Goal: Task Accomplishment & Management: Use online tool/utility

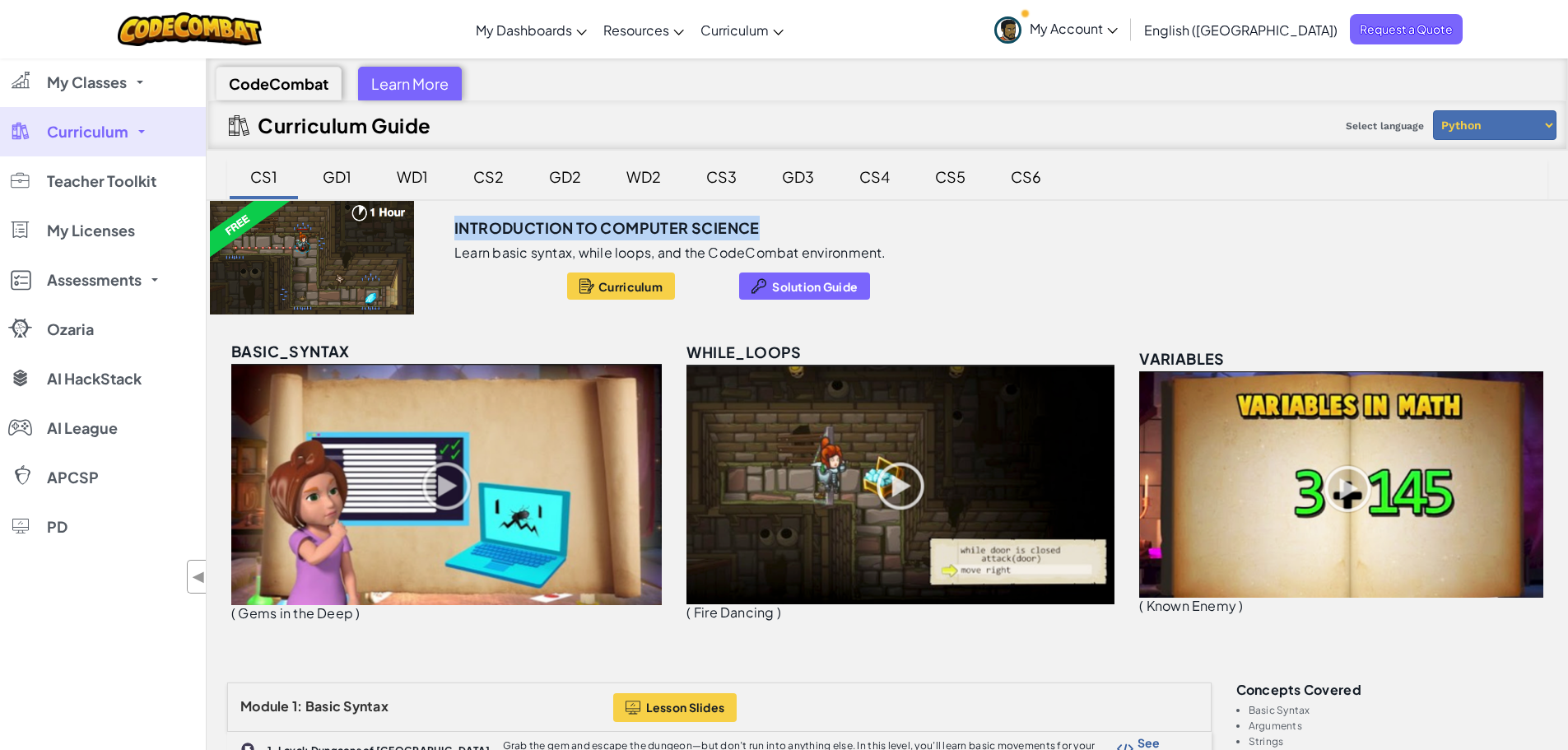
drag, startPoint x: 450, startPoint y: 225, endPoint x: 768, endPoint y: 228, distance: 318.0
click at [768, 228] on div "Introduction to Computer Science Learn basic syntax, while loops, and the CodeC…" at bounding box center [695, 257] width 506 height 113
click at [344, 175] on div "GD1" at bounding box center [337, 176] width 62 height 39
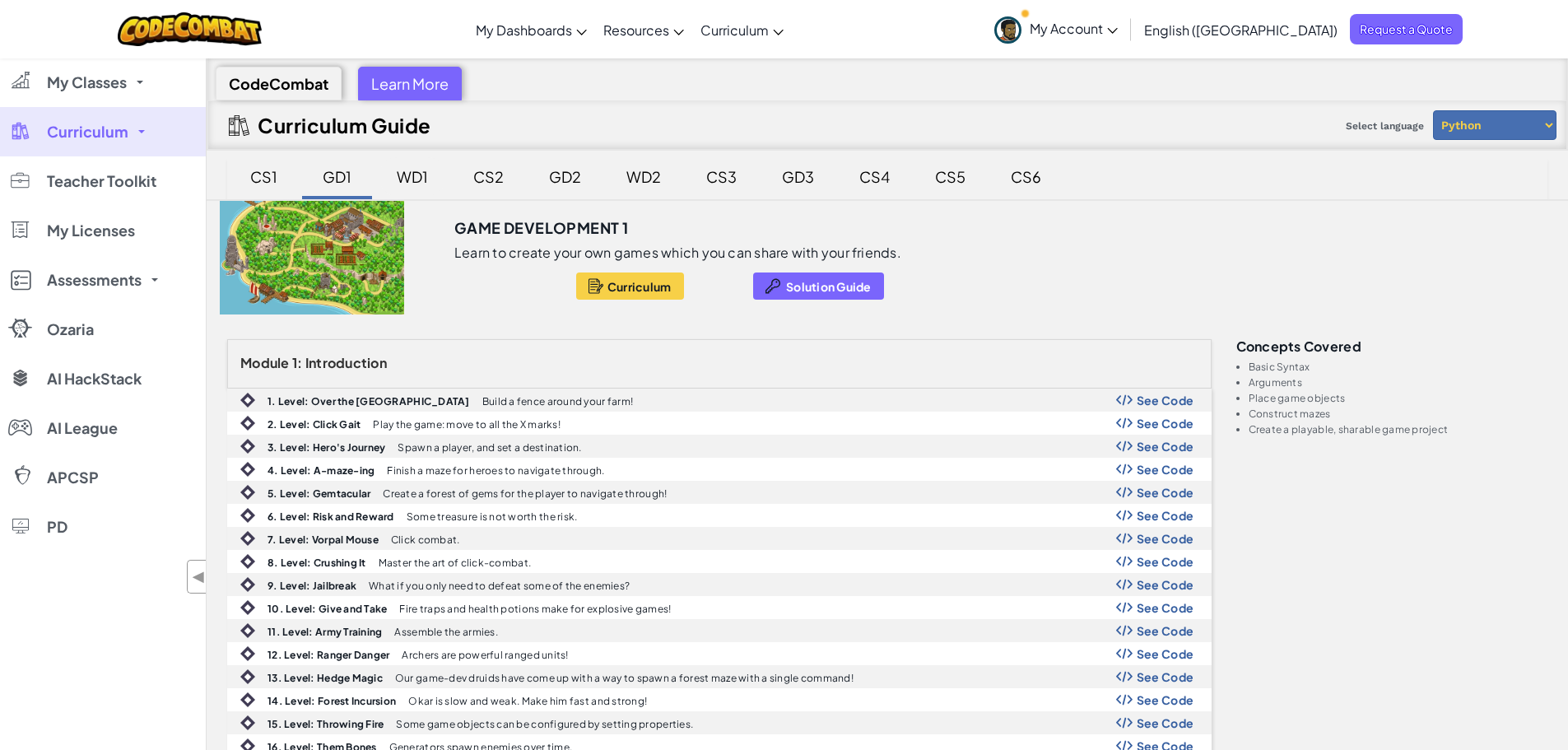
click at [405, 180] on div "WD1" at bounding box center [412, 176] width 64 height 39
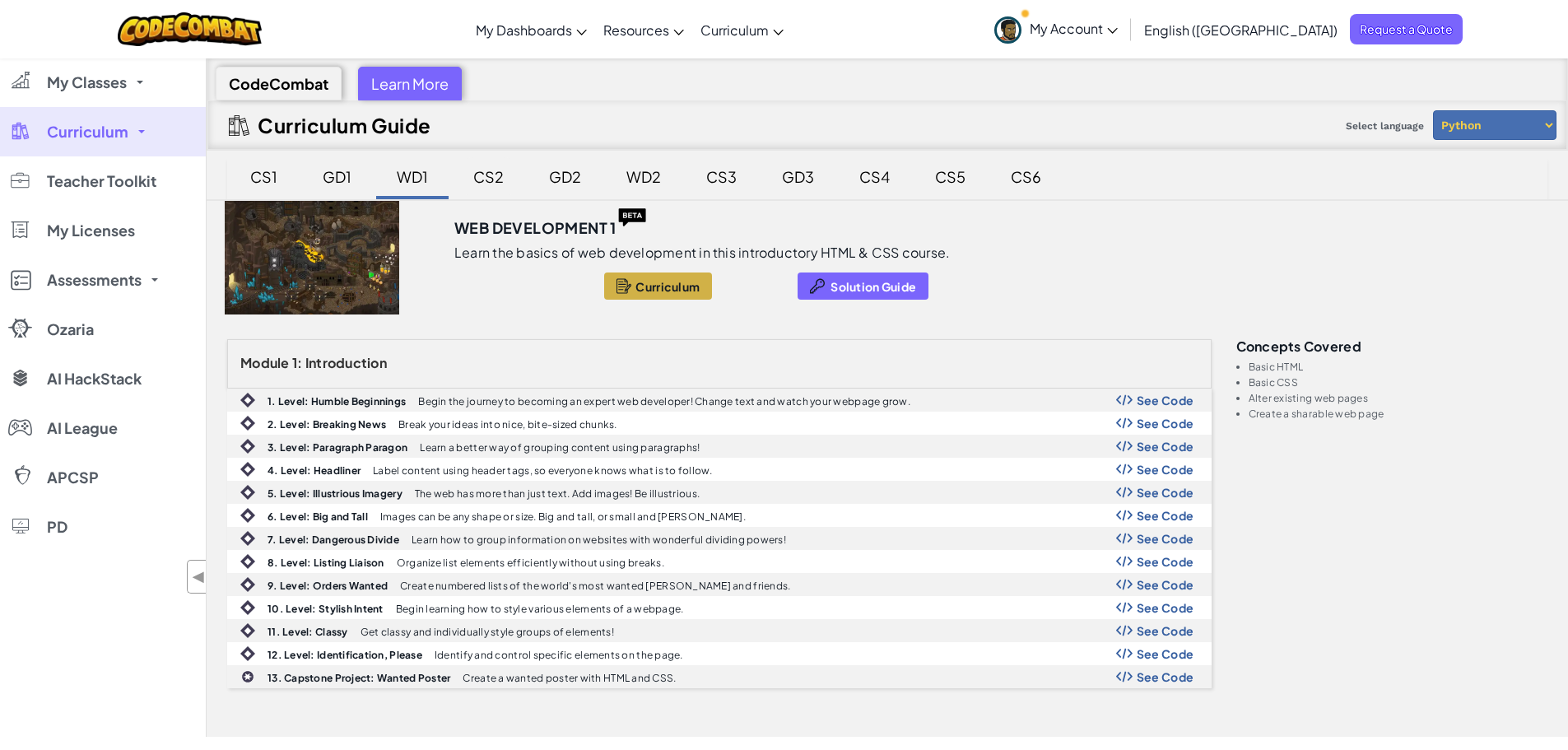
click at [491, 182] on div "CS2" at bounding box center [488, 176] width 64 height 39
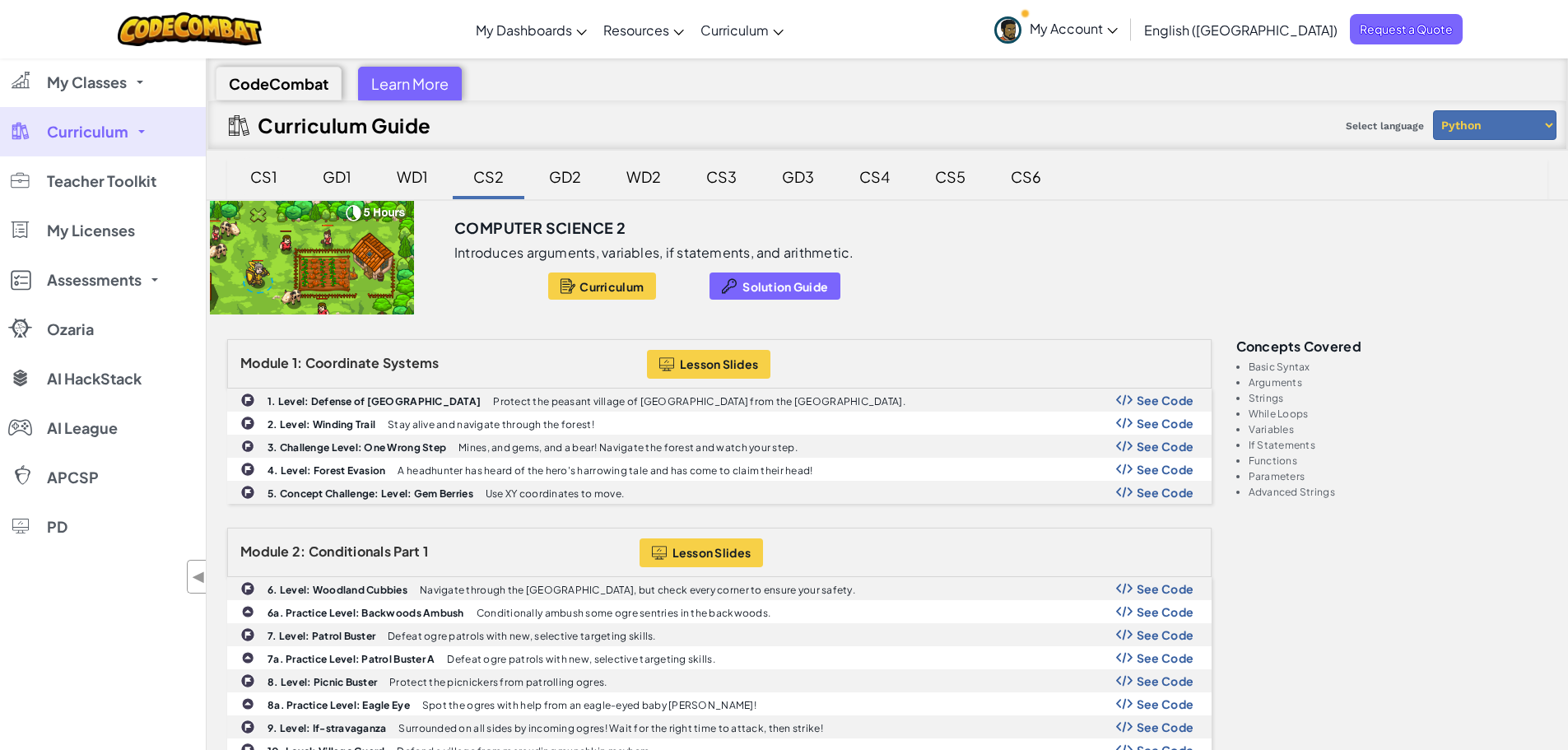
click at [265, 182] on div "CS1" at bounding box center [264, 176] width 60 height 39
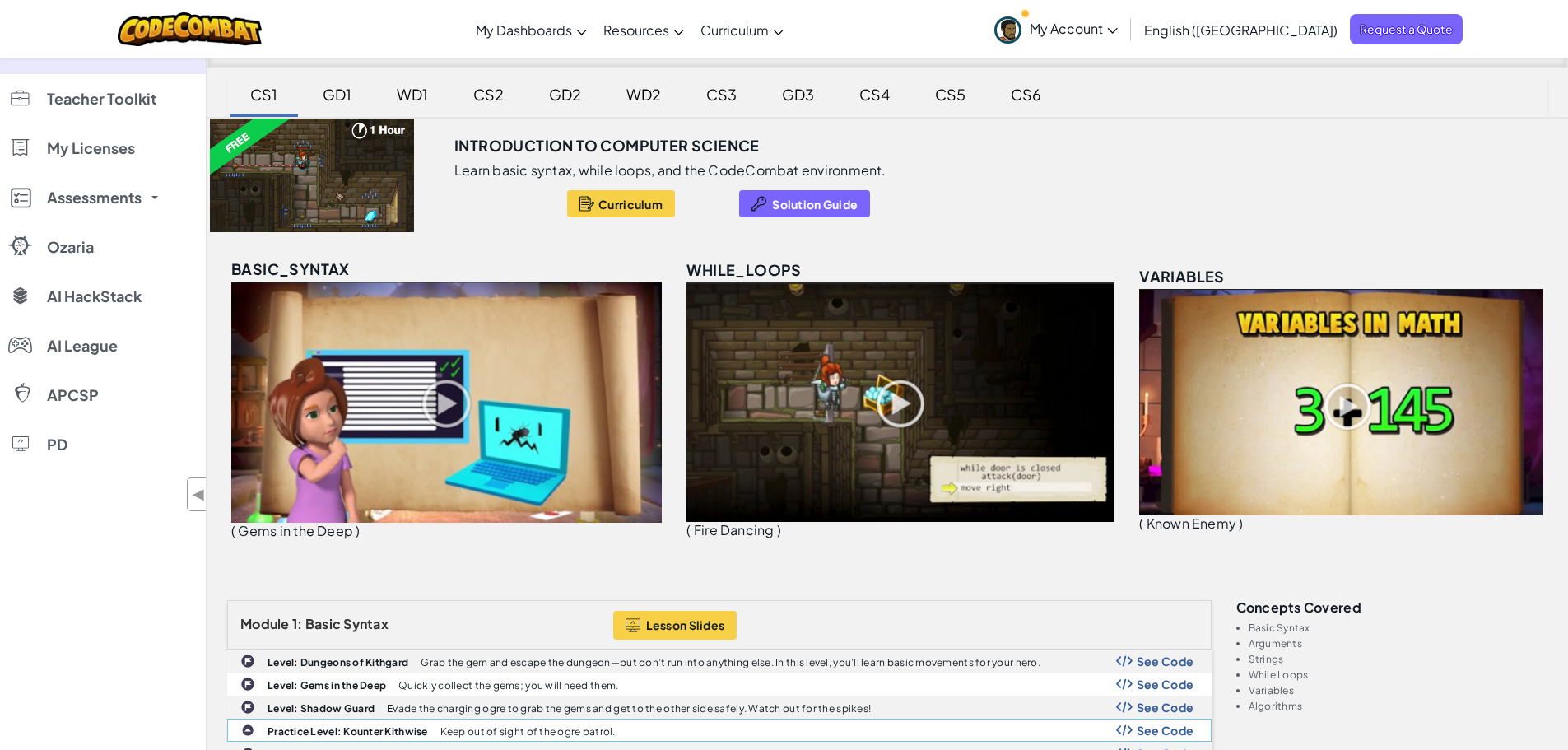
scroll to position [329, 0]
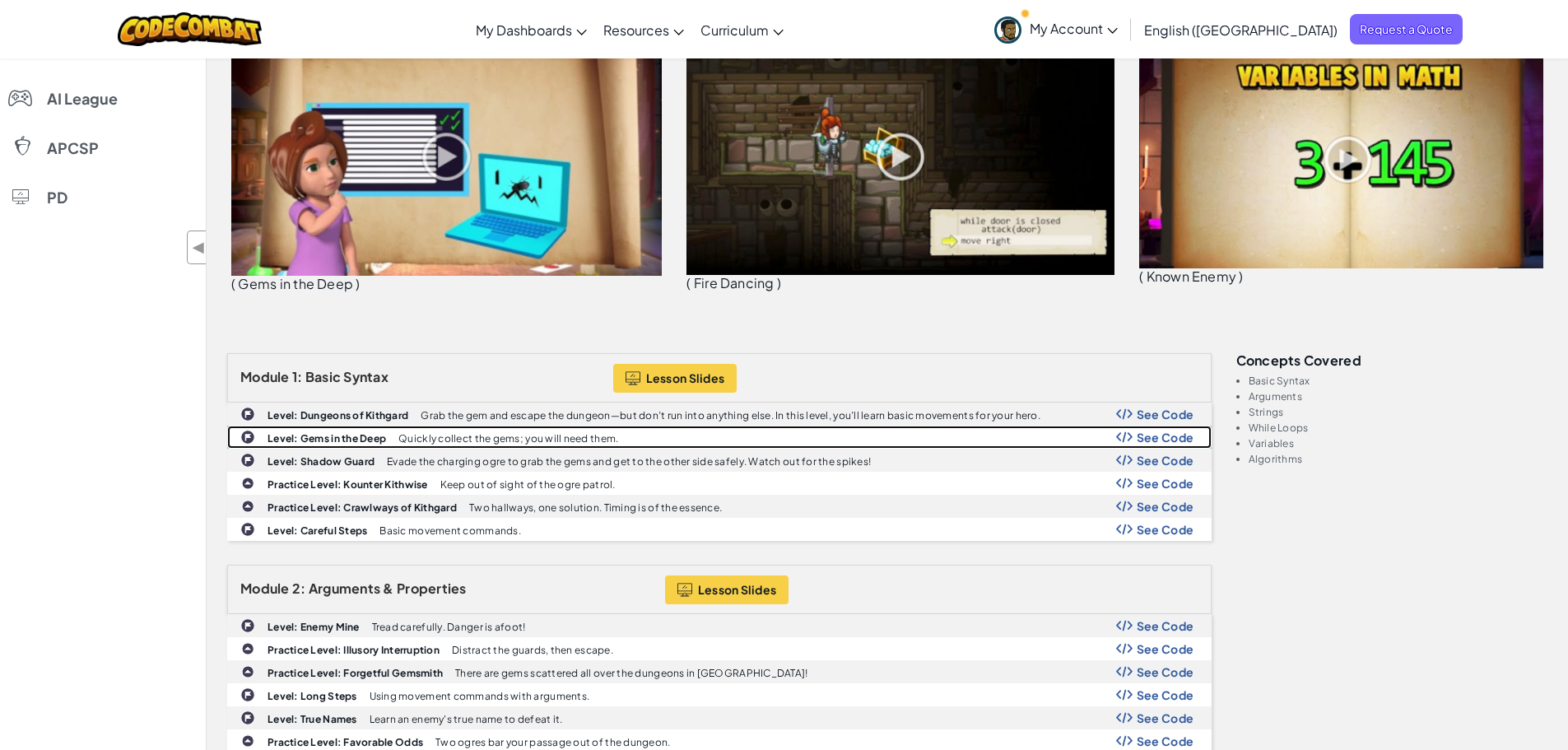
click at [425, 434] on p "Quickly collect the gems; you will need them." at bounding box center [508, 438] width 220 height 10
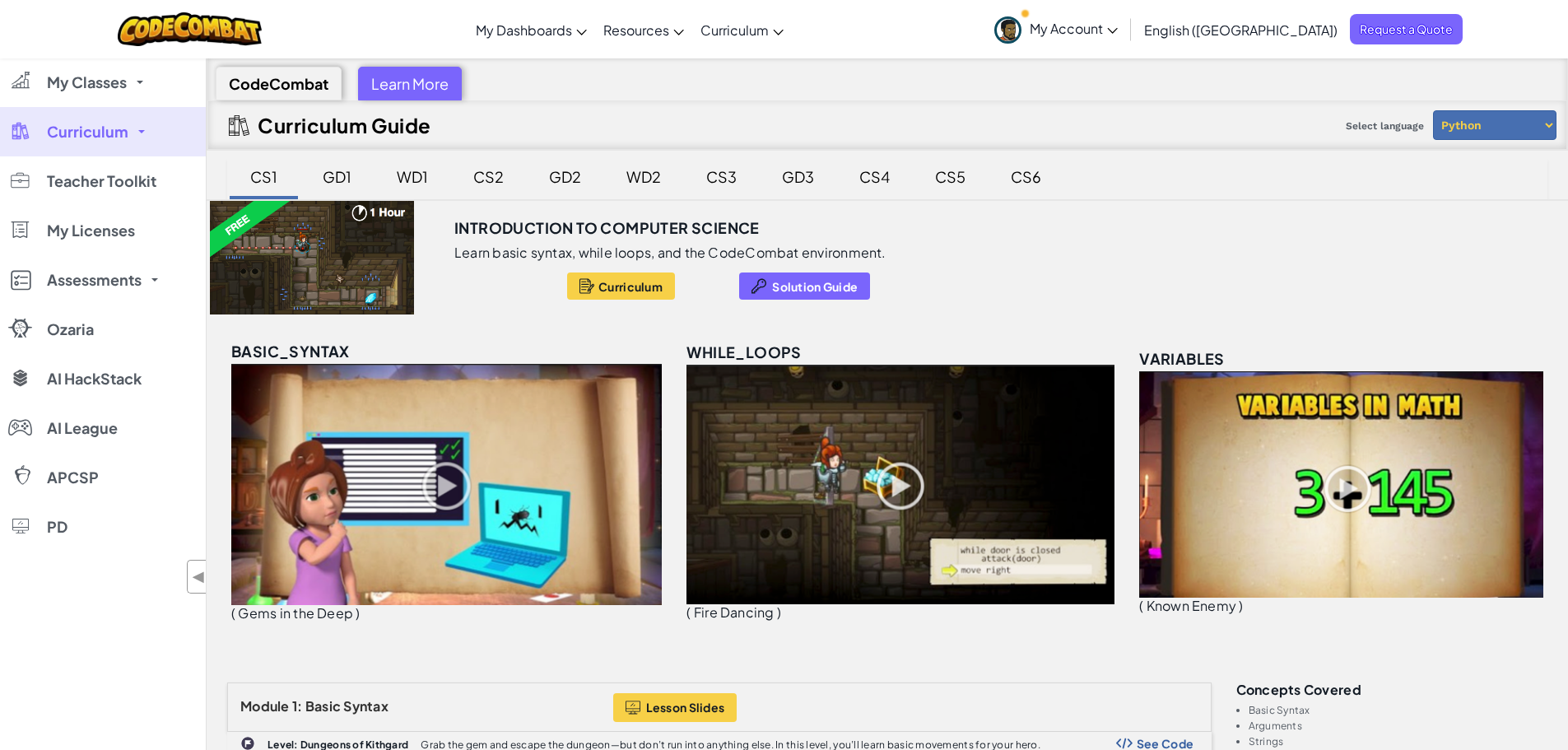
click at [715, 180] on div "CS3" at bounding box center [721, 176] width 64 height 39
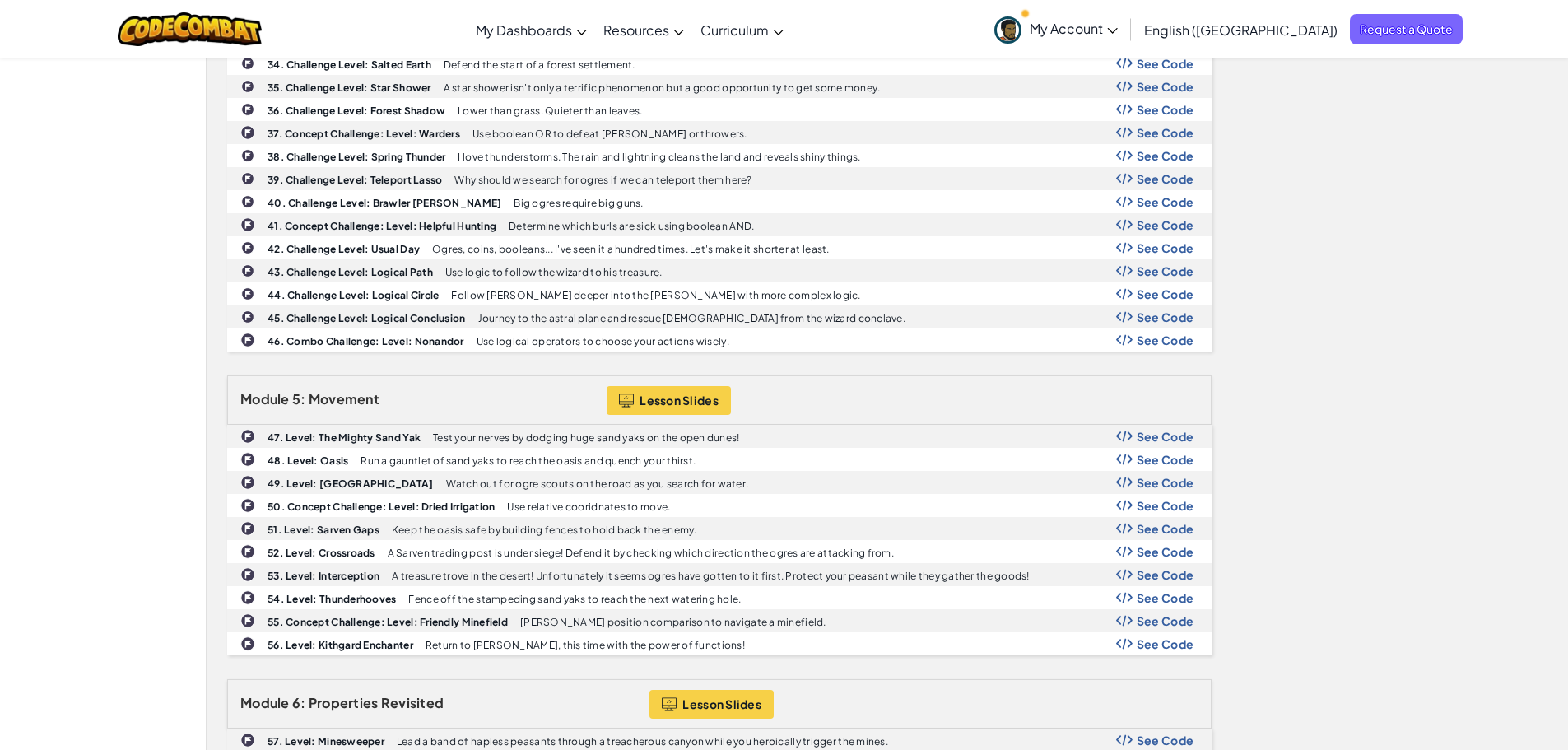
scroll to position [1399, 0]
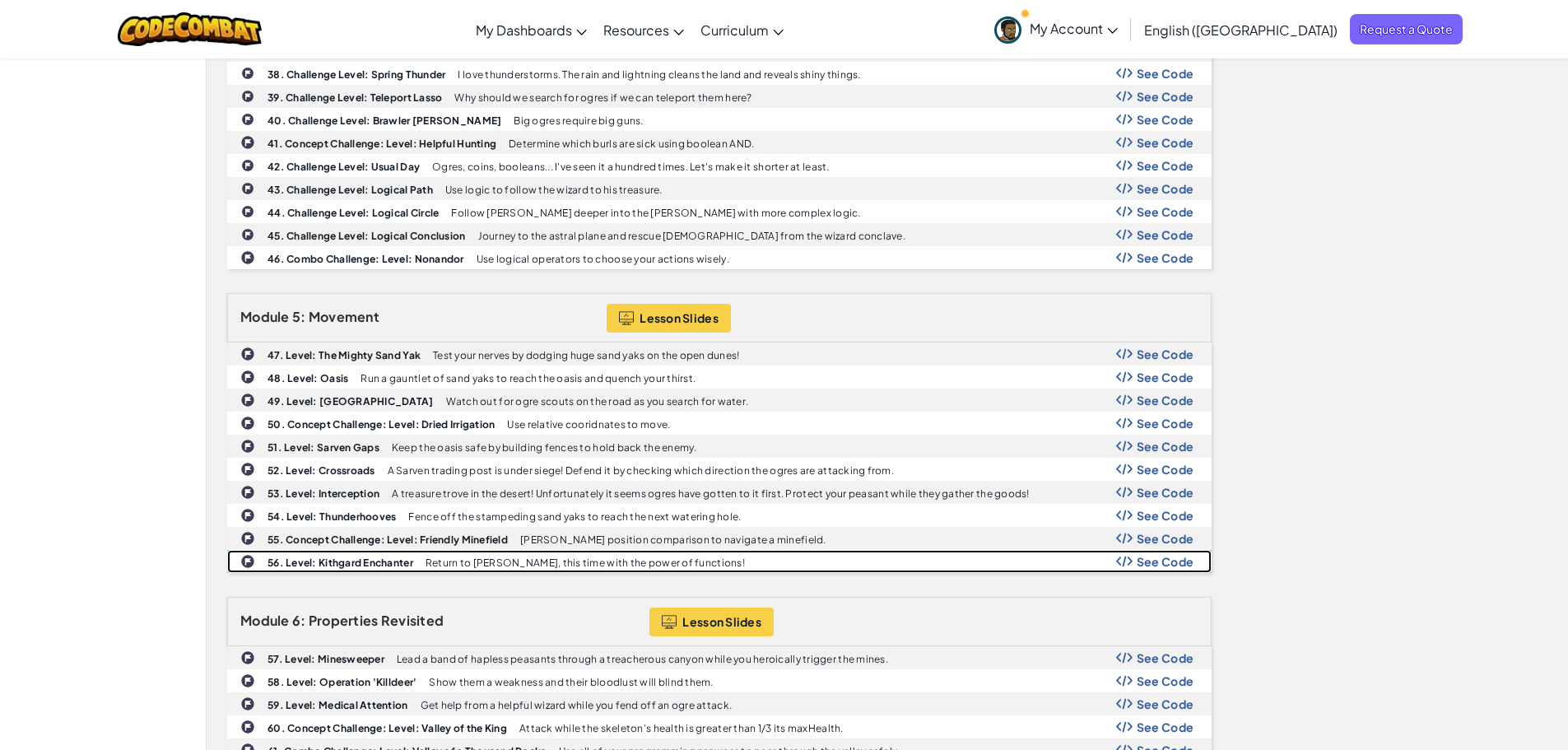
click at [427, 565] on p "Return to [PERSON_NAME], this time with the power of functions!" at bounding box center [585, 562] width 320 height 10
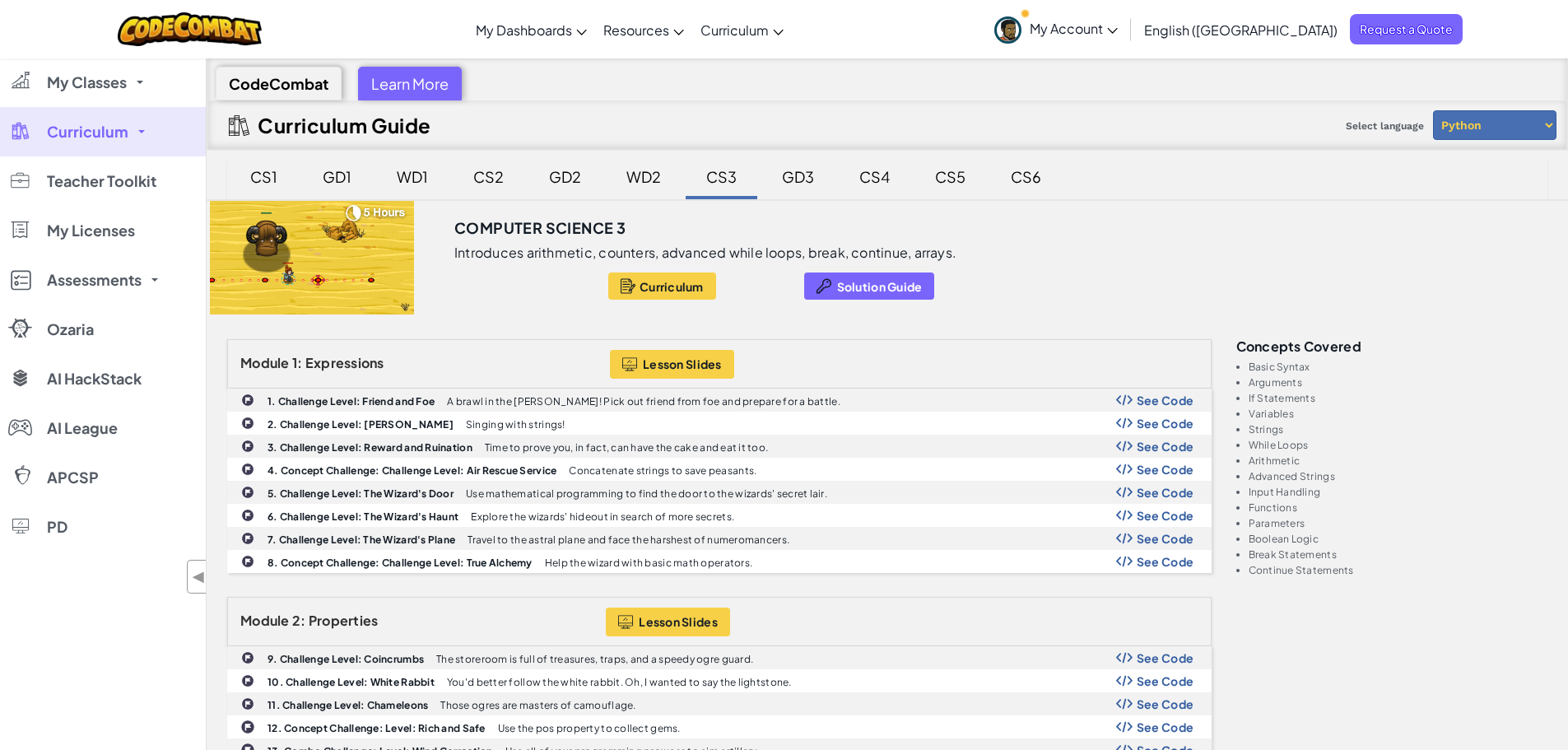
scroll to position [0, 0]
click at [340, 184] on div "GD1" at bounding box center [337, 176] width 62 height 39
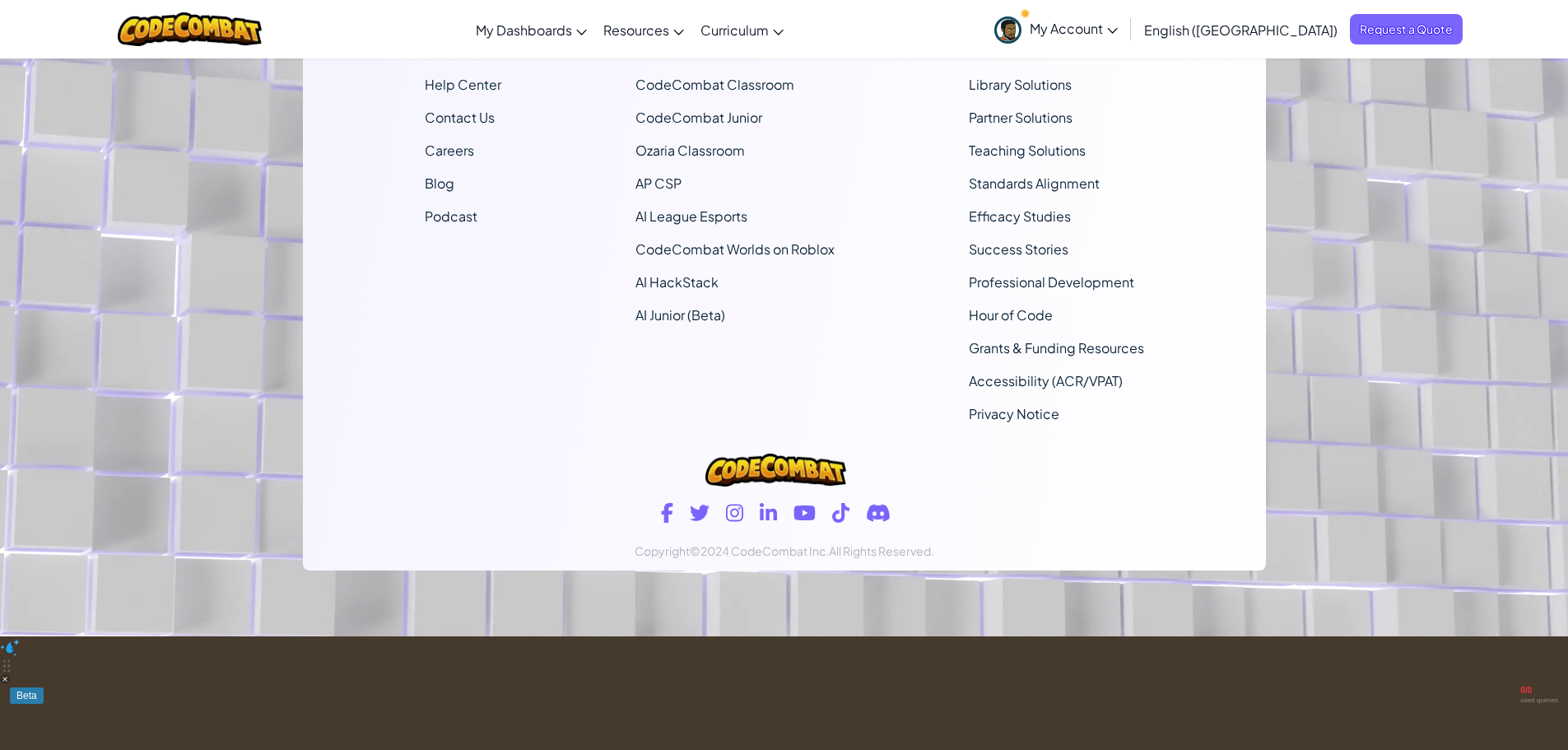
scroll to position [563, 0]
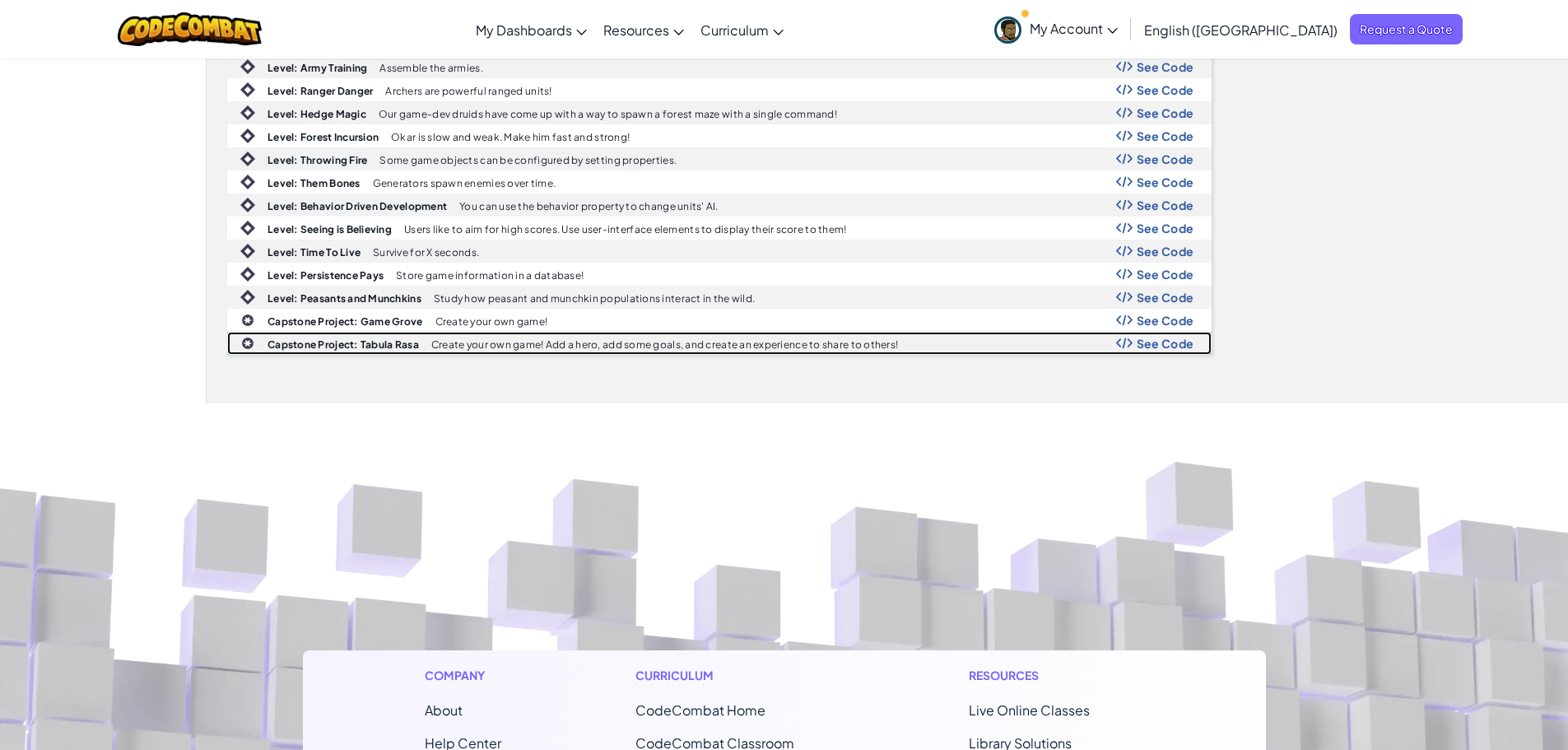
click at [373, 338] on b "Capstone Project: Tabula Rasa" at bounding box center [343, 344] width 151 height 12
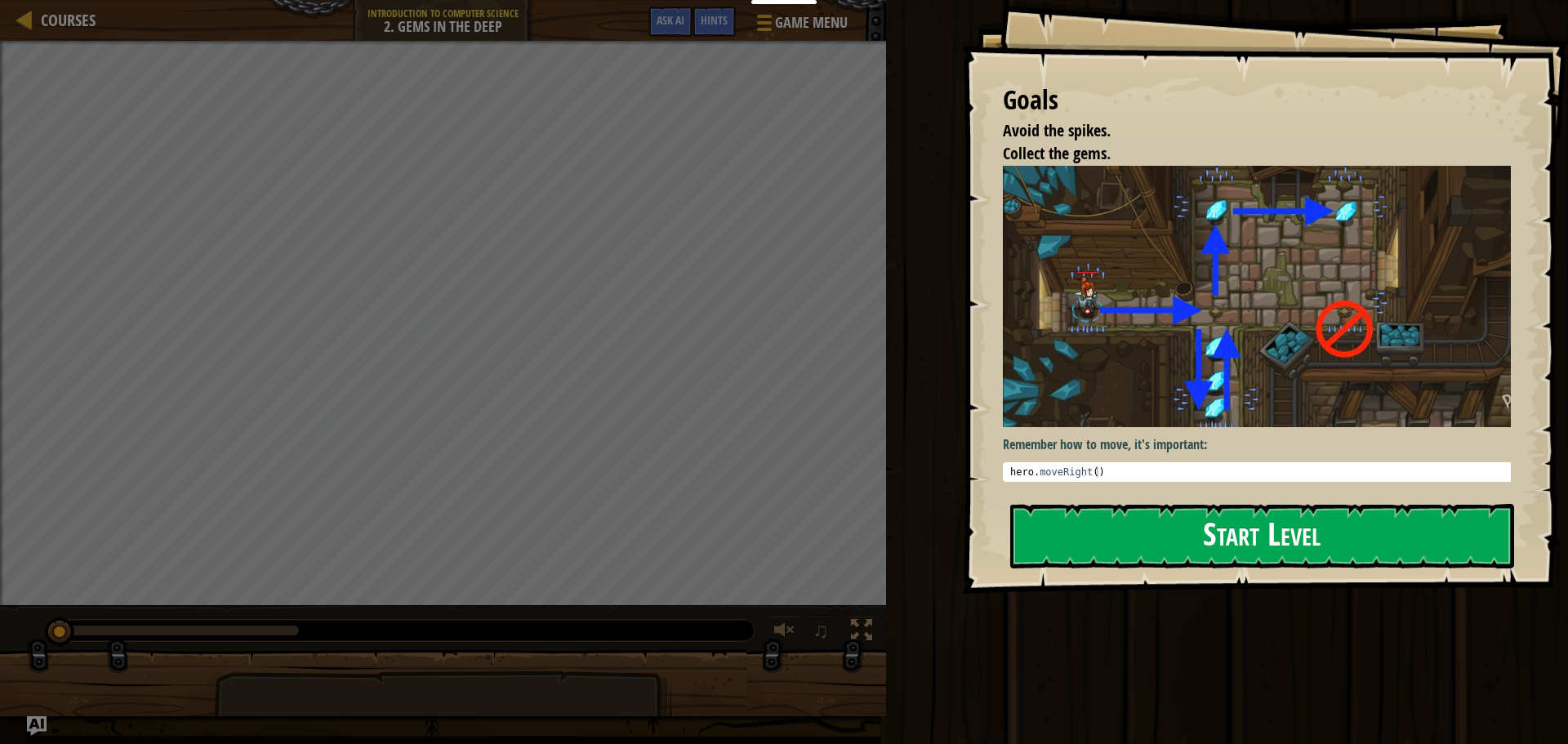
click at [1152, 536] on button "Start Level" at bounding box center [1262, 536] width 504 height 64
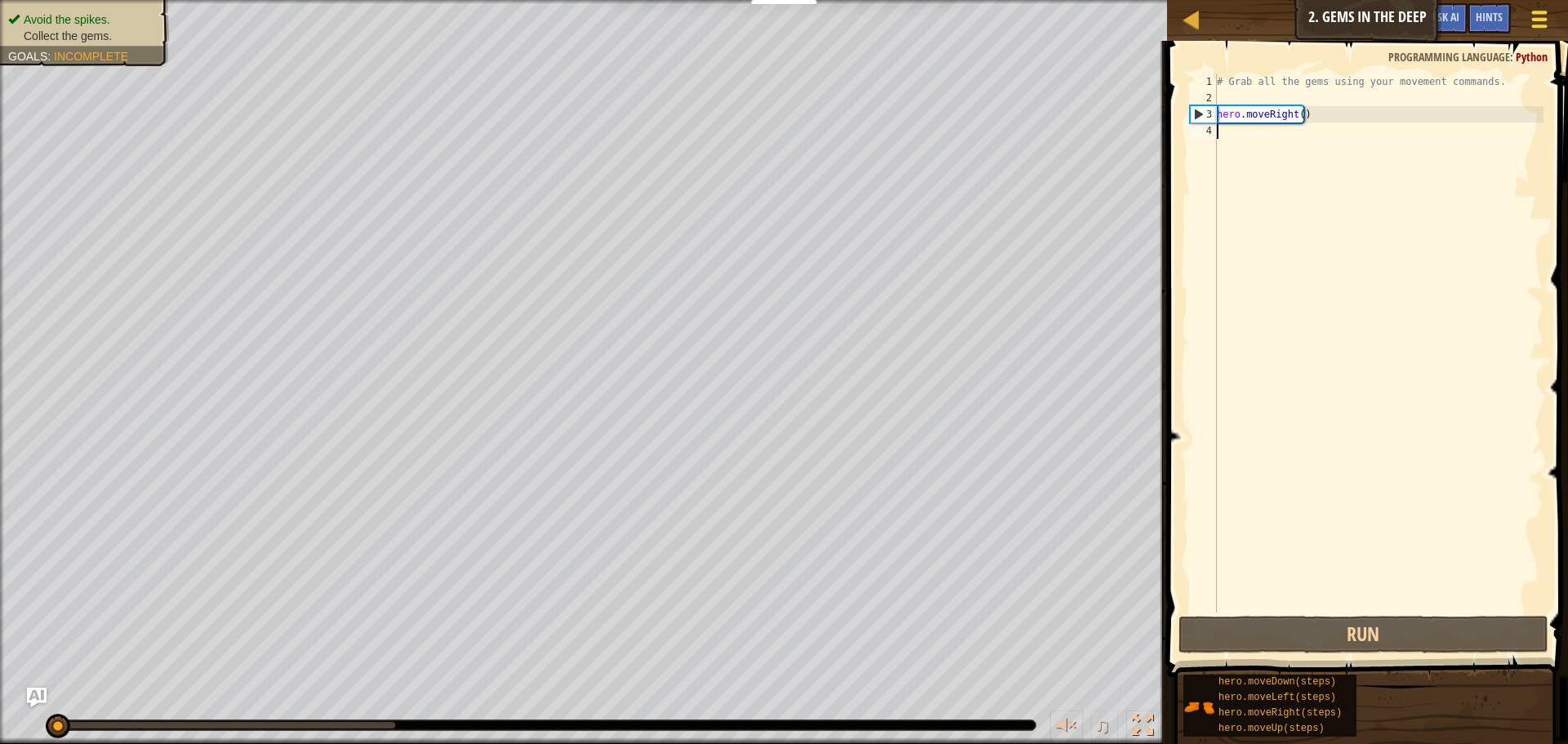
click at [1547, 24] on div at bounding box center [1538, 19] width 22 height 24
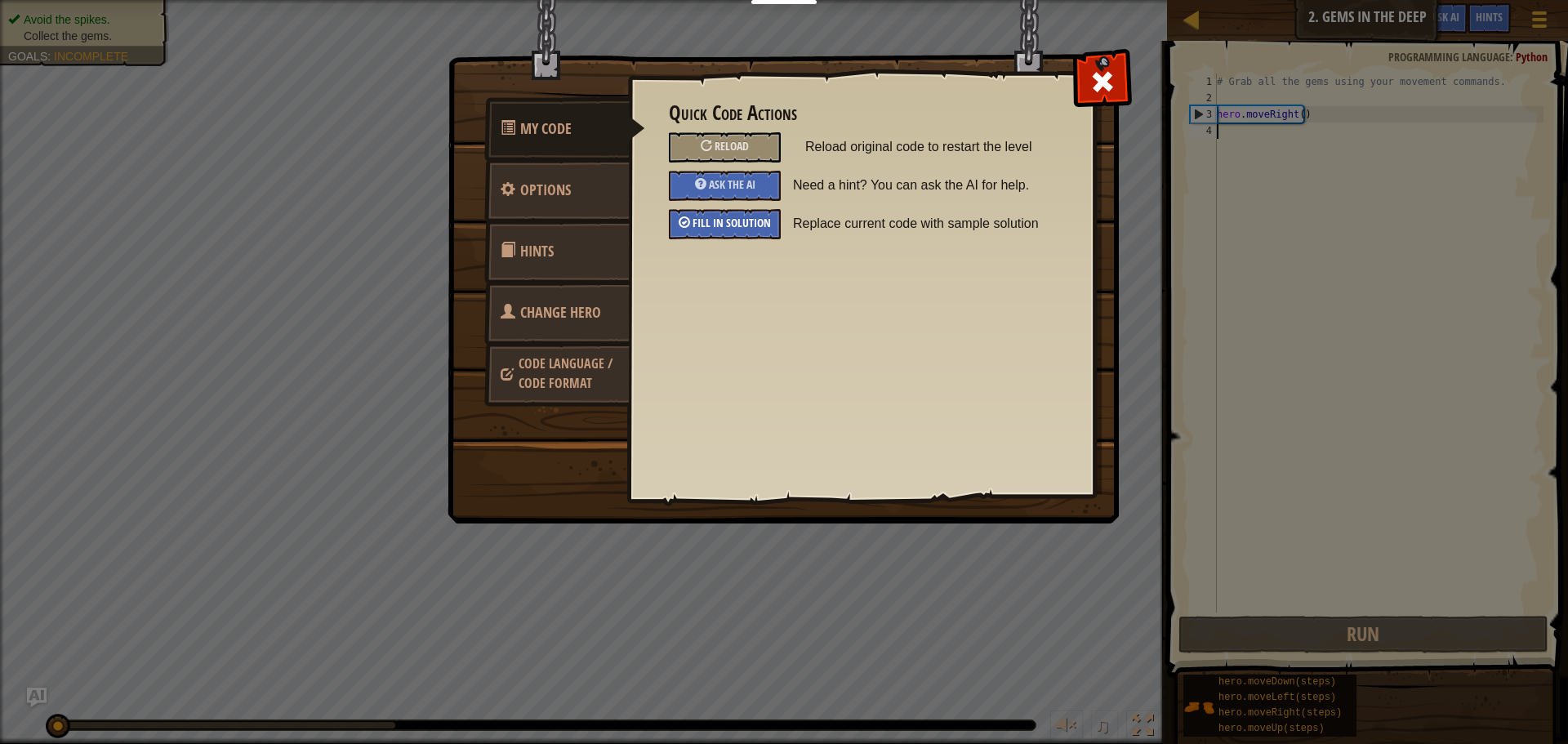
click at [711, 214] on div "Fill in solution" at bounding box center [724, 224] width 111 height 30
click at [1122, 66] on div at bounding box center [1102, 77] width 51 height 51
type textarea "hero.moveRight()"
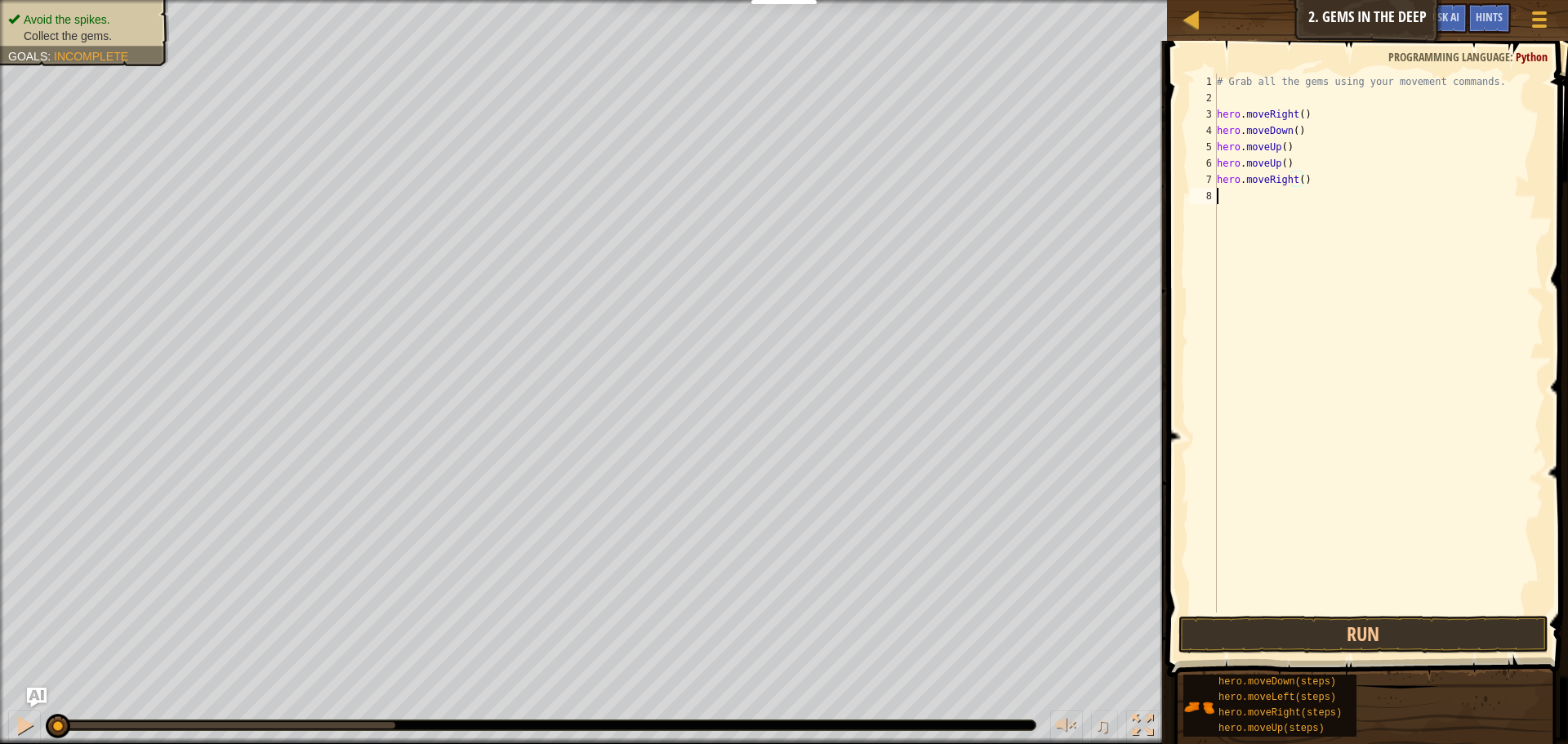
click at [1325, 189] on div "# Grab all the gems using your movement commands. hero . moveRight ( ) hero . m…" at bounding box center [1377, 359] width 329 height 571
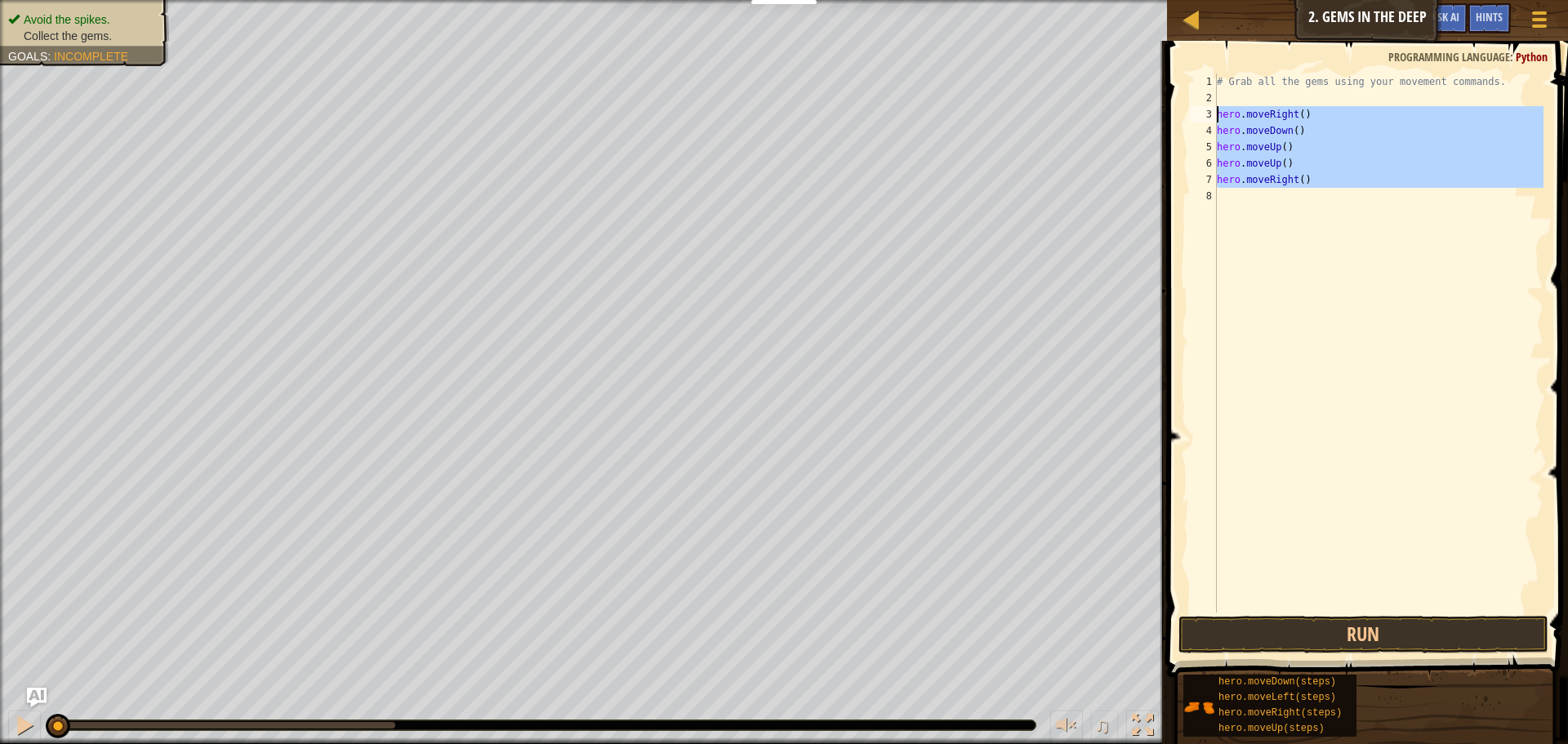
drag, startPoint x: 1324, startPoint y: 189, endPoint x: 1216, endPoint y: 109, distance: 134.4
click at [1216, 109] on div "1 2 3 4 5 6 7 8 # Grab all the gems using your movement commands. hero . moveRi…" at bounding box center [1365, 343] width 357 height 539
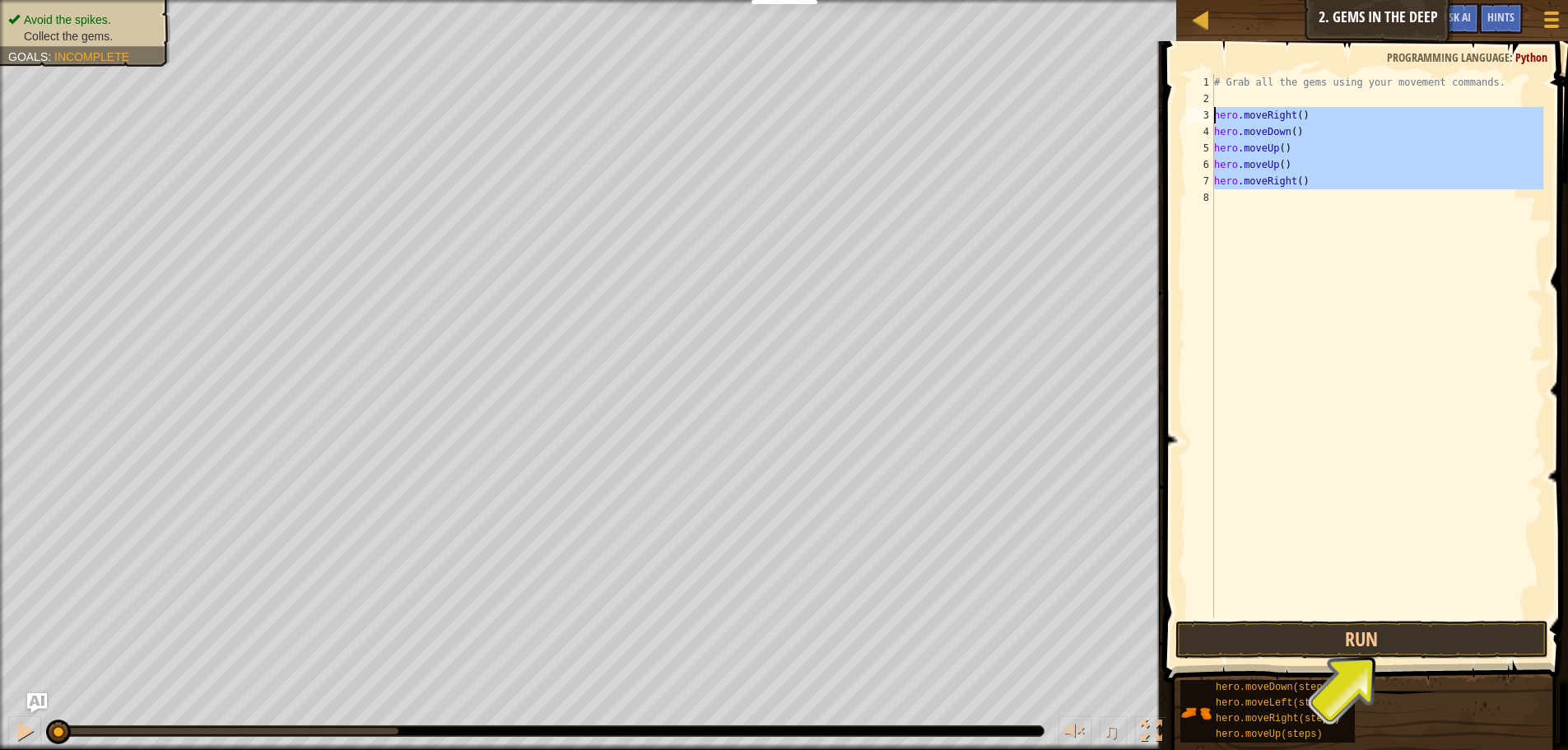
click at [1288, 174] on div "# Grab all the gems using your movement commands. hero . moveRight ( ) hero . m…" at bounding box center [1376, 345] width 332 height 543
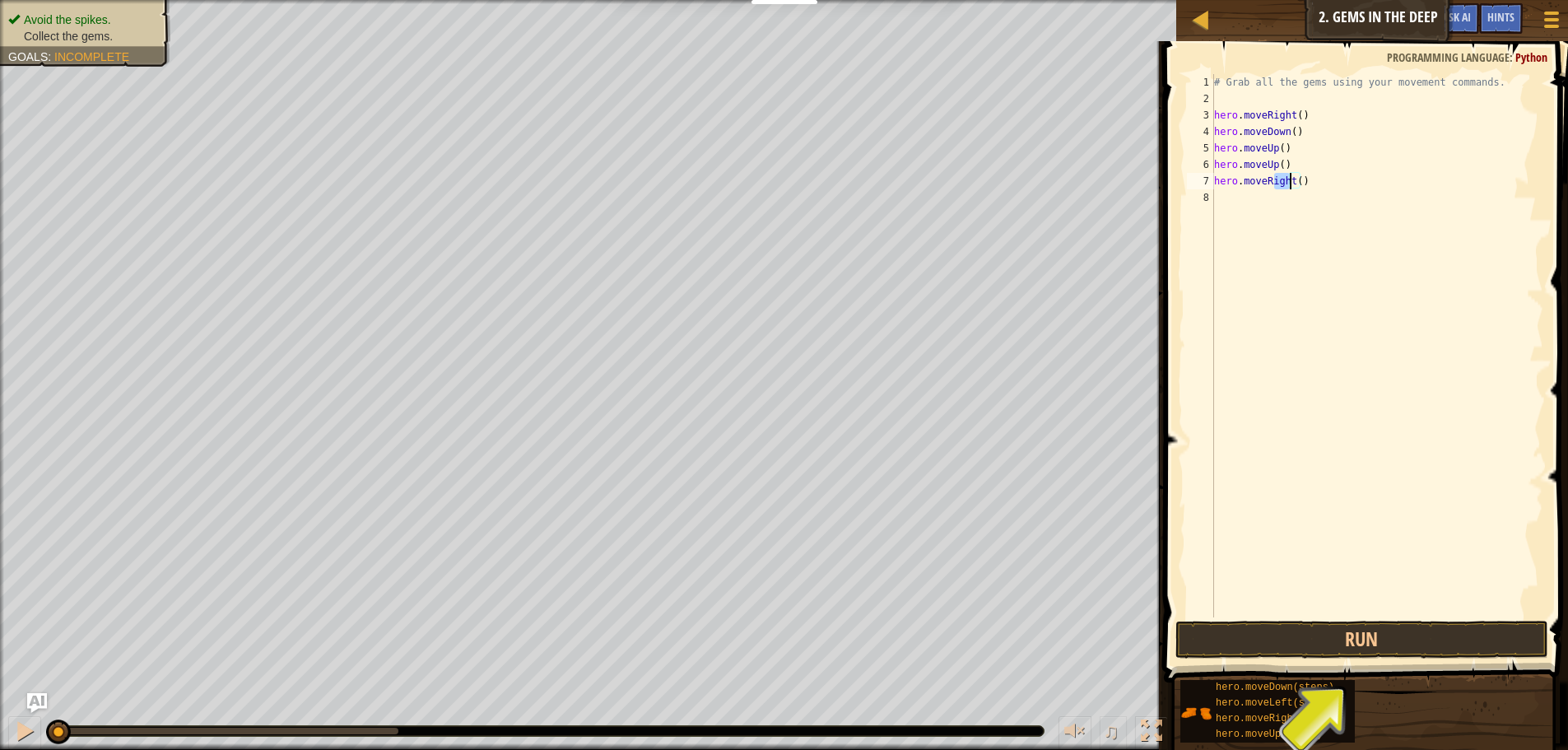
click at [1307, 180] on div "# Grab all the gems using your movement commands. hero . moveRight ( ) hero . m…" at bounding box center [1376, 362] width 332 height 576
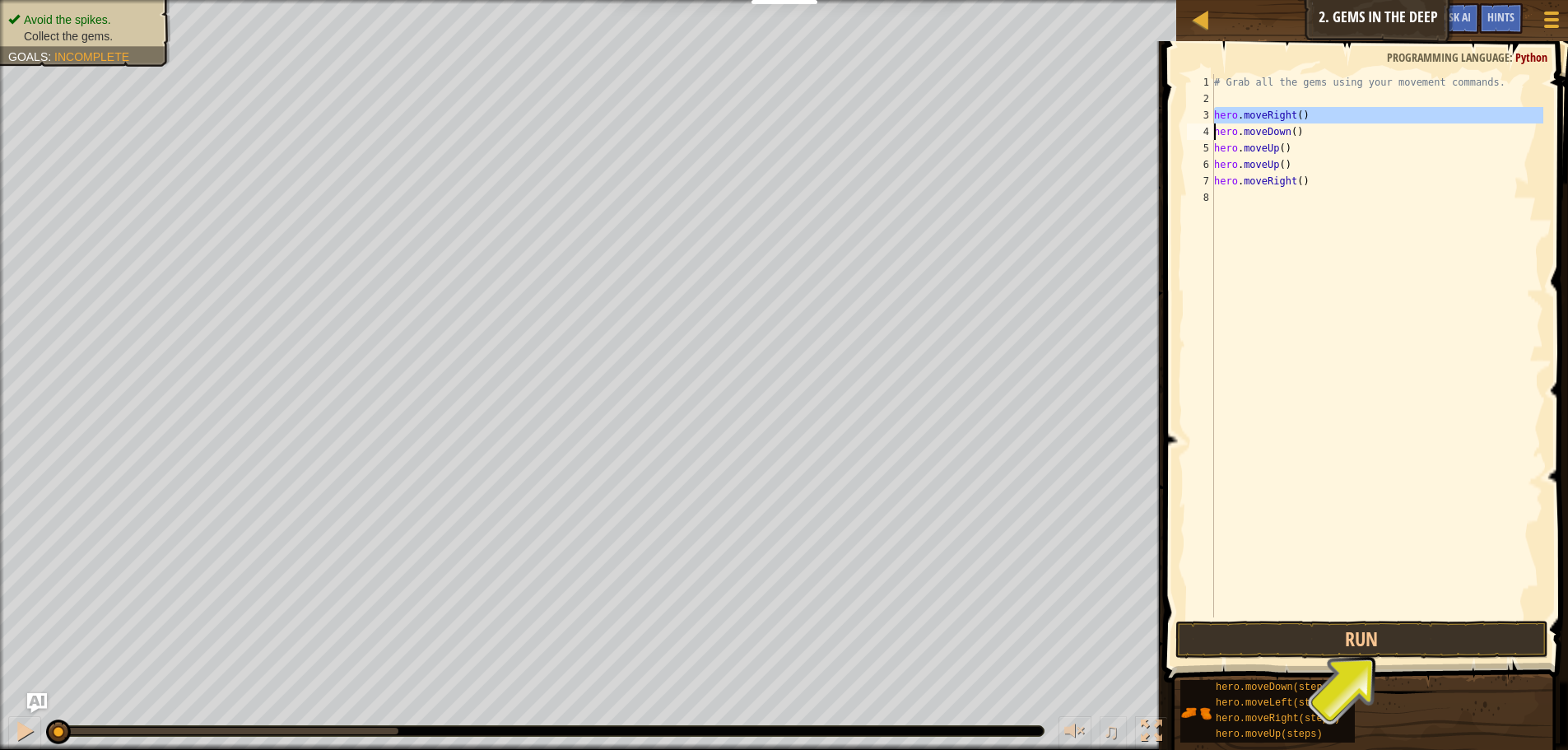
drag, startPoint x: 1214, startPoint y: 112, endPoint x: 1311, endPoint y: 111, distance: 97.0
click at [1311, 111] on div "hero.moveRight() 1 2 3 4 5 6 7 8 # Grab all the gems using your movement comman…" at bounding box center [1363, 345] width 360 height 543
click at [1291, 132] on div "# Grab all the gems using your movement commands. hero . moveRight ( ) hero . m…" at bounding box center [1376, 362] width 332 height 576
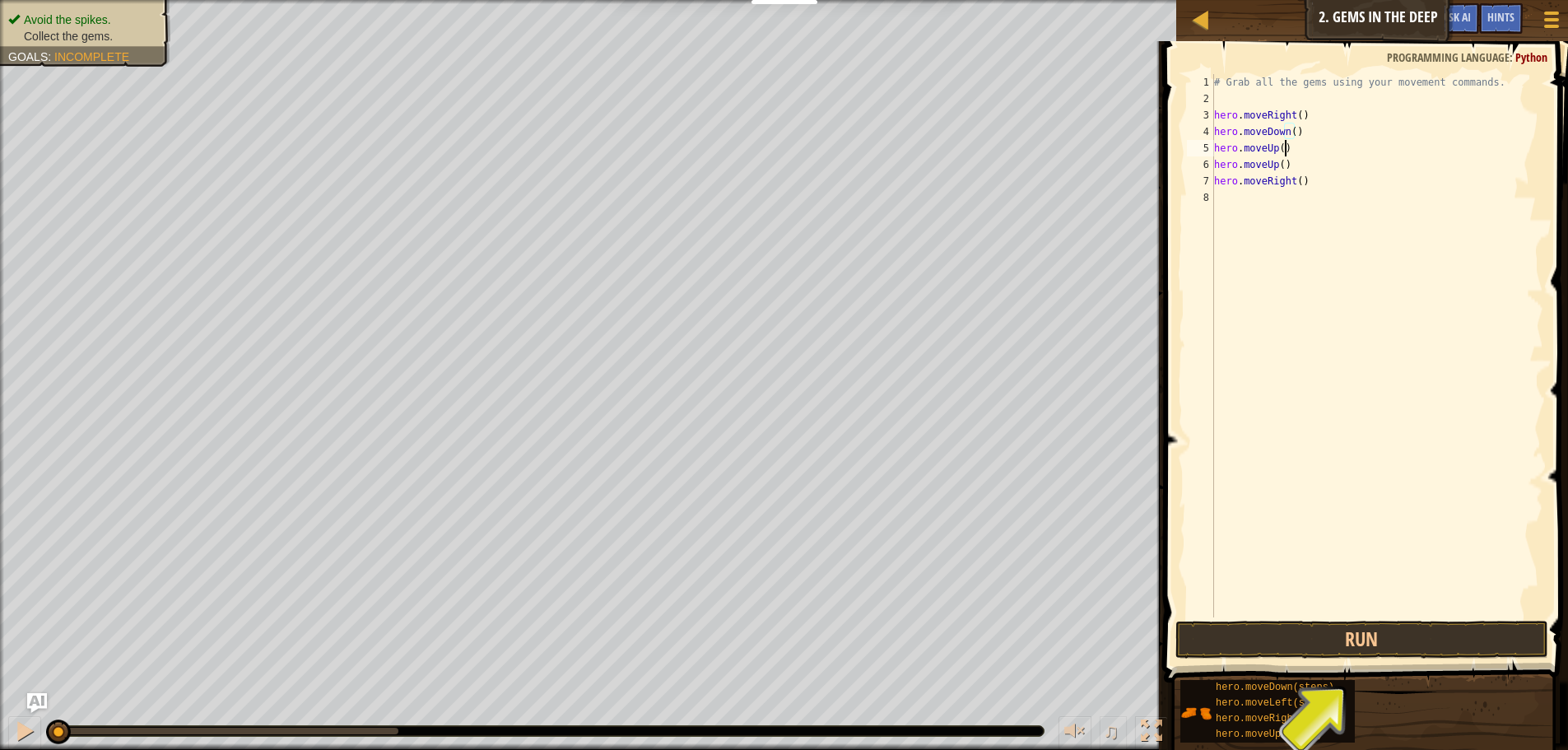
click at [1291, 141] on div "# Grab all the gems using your movement commands. hero . moveRight ( ) hero . m…" at bounding box center [1376, 362] width 332 height 576
click at [1288, 168] on div "# Grab all the gems using your movement commands. hero . moveRight ( ) hero . m…" at bounding box center [1376, 362] width 332 height 576
click at [1306, 180] on div "# Grab all the gems using your movement commands. hero . moveRight ( ) hero . m…" at bounding box center [1376, 362] width 332 height 576
type textarea "hero.moveRight()"
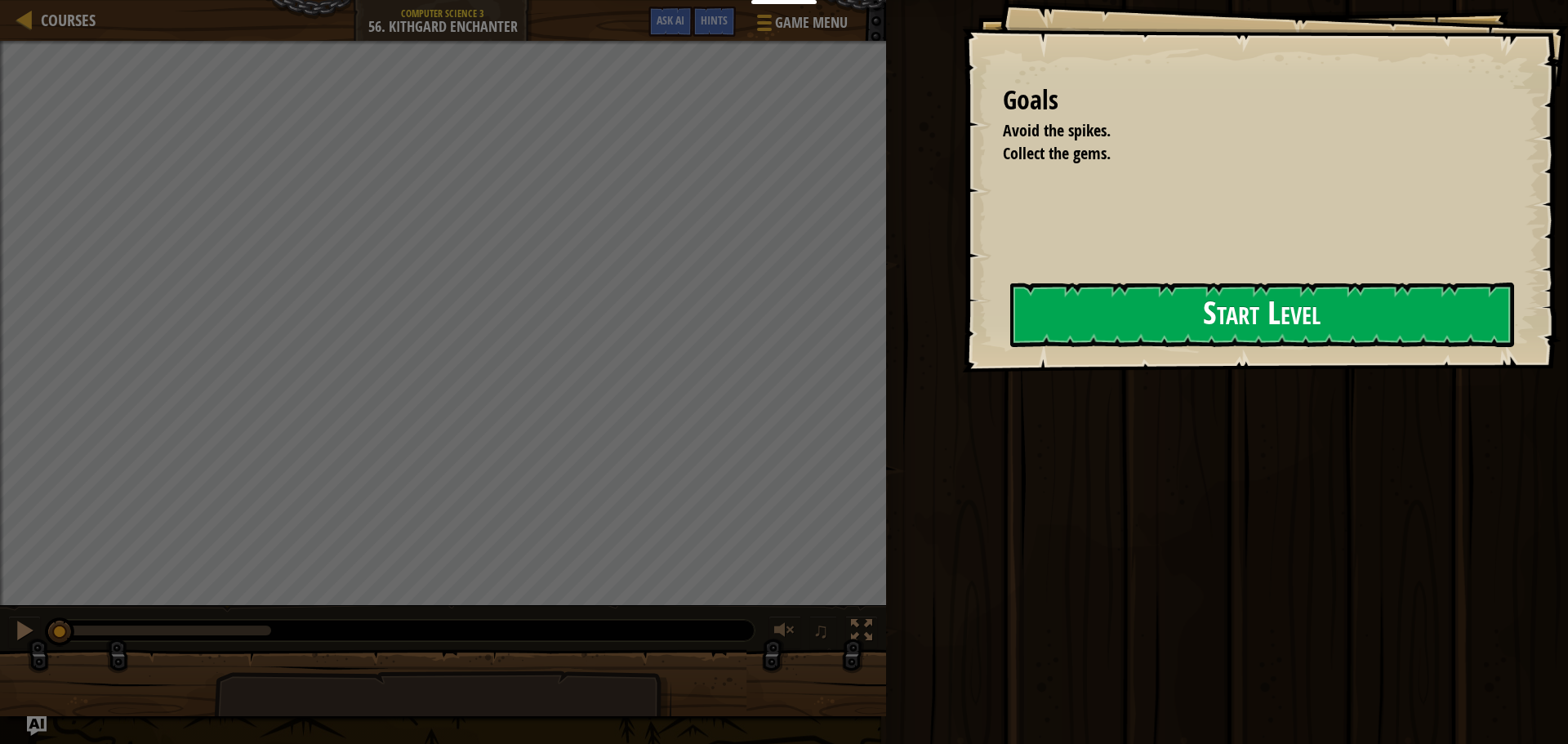
click at [1113, 328] on button "Start Level" at bounding box center [1262, 314] width 504 height 64
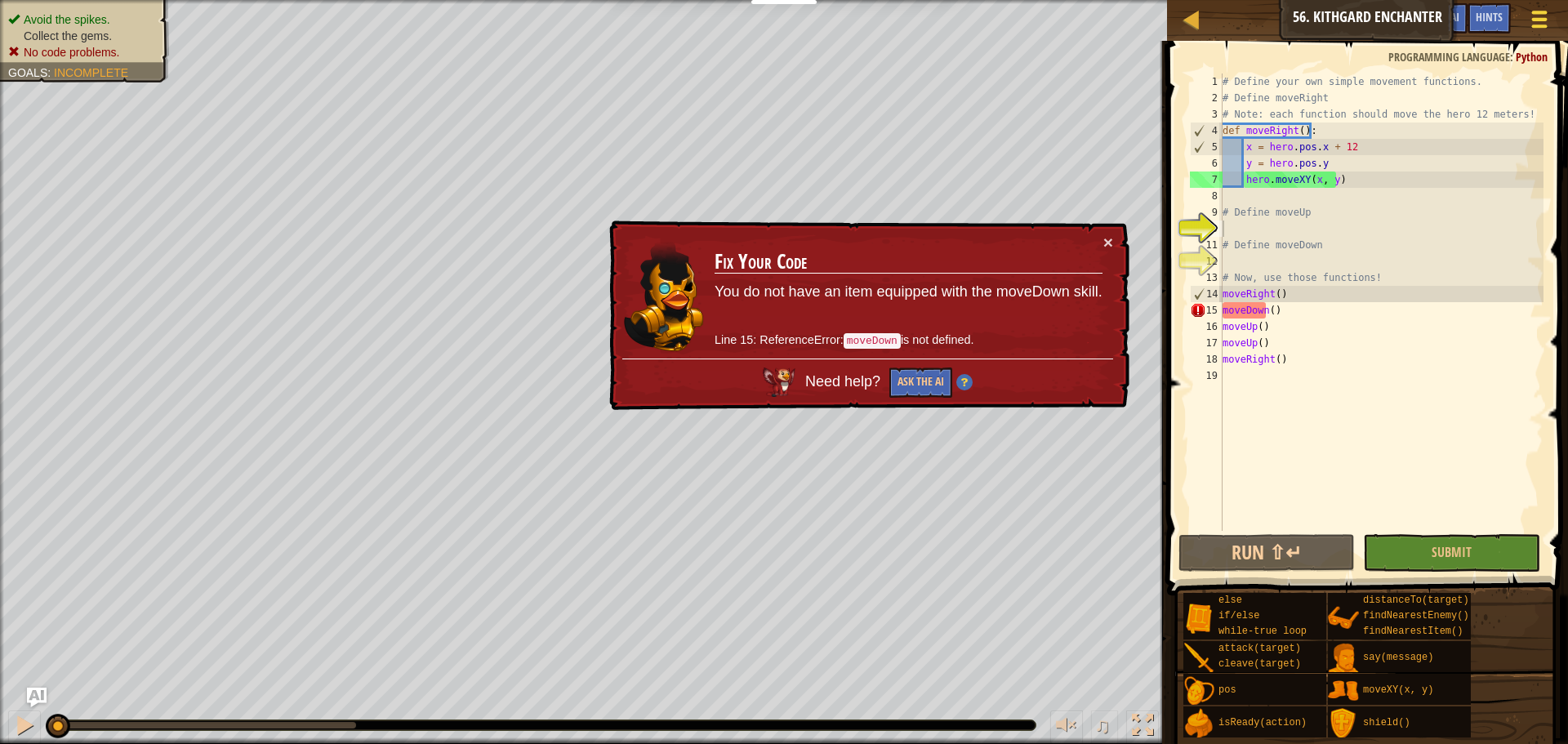
click at [1534, 22] on div at bounding box center [1538, 19] width 22 height 24
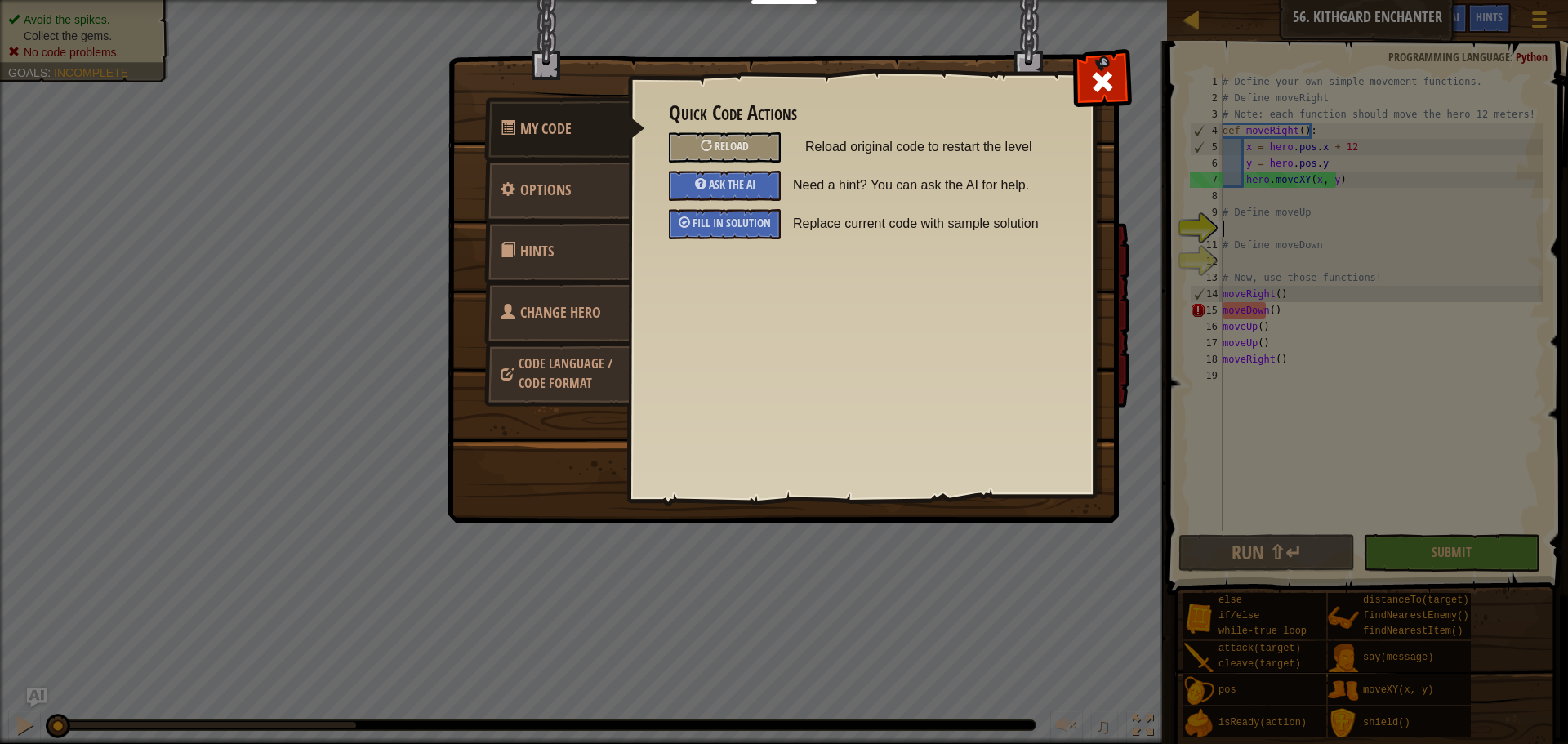
drag, startPoint x: 726, startPoint y: 218, endPoint x: 793, endPoint y: 202, distance: 68.9
click at [729, 218] on span "Fill in solution" at bounding box center [731, 222] width 78 height 15
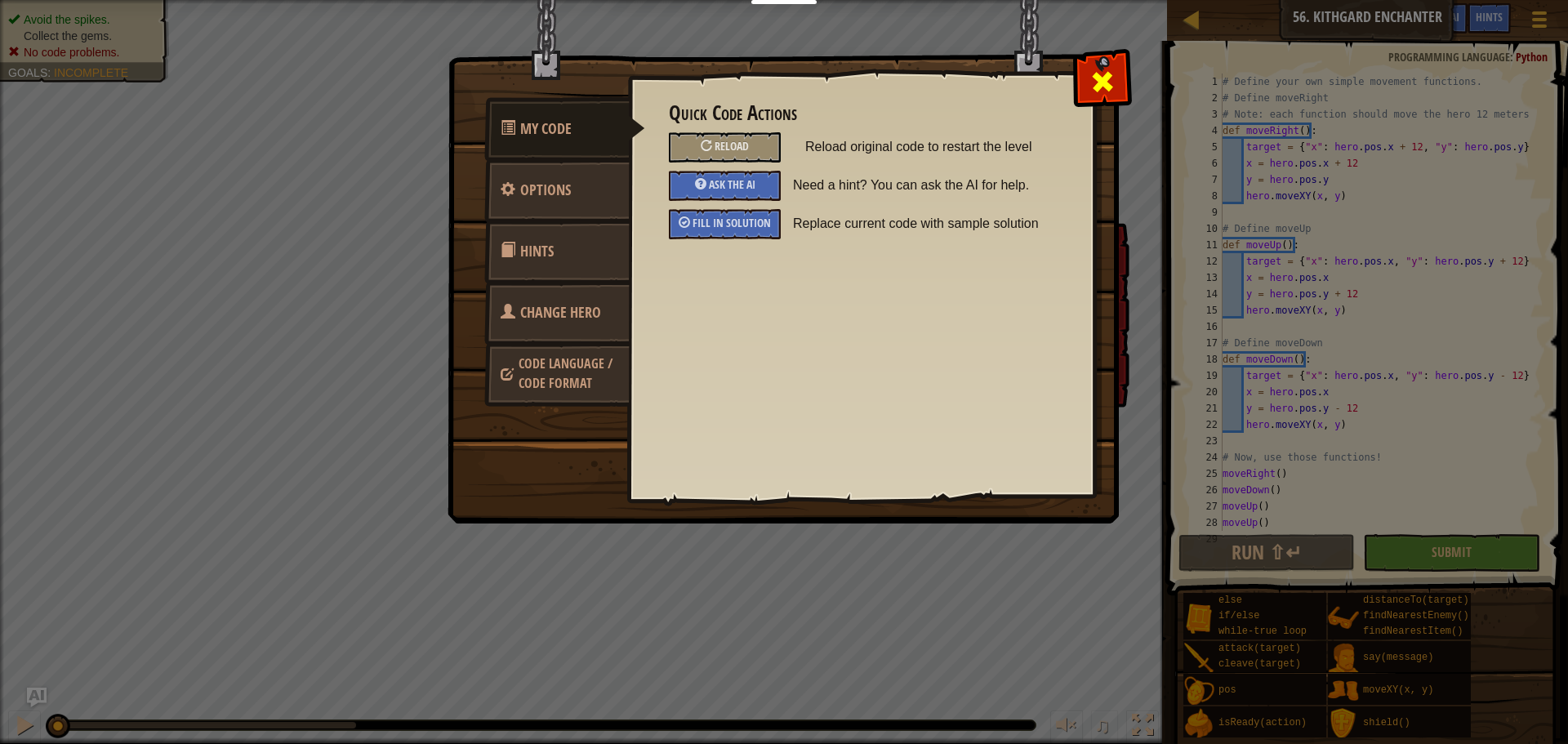
click at [1104, 76] on span at bounding box center [1103, 82] width 26 height 26
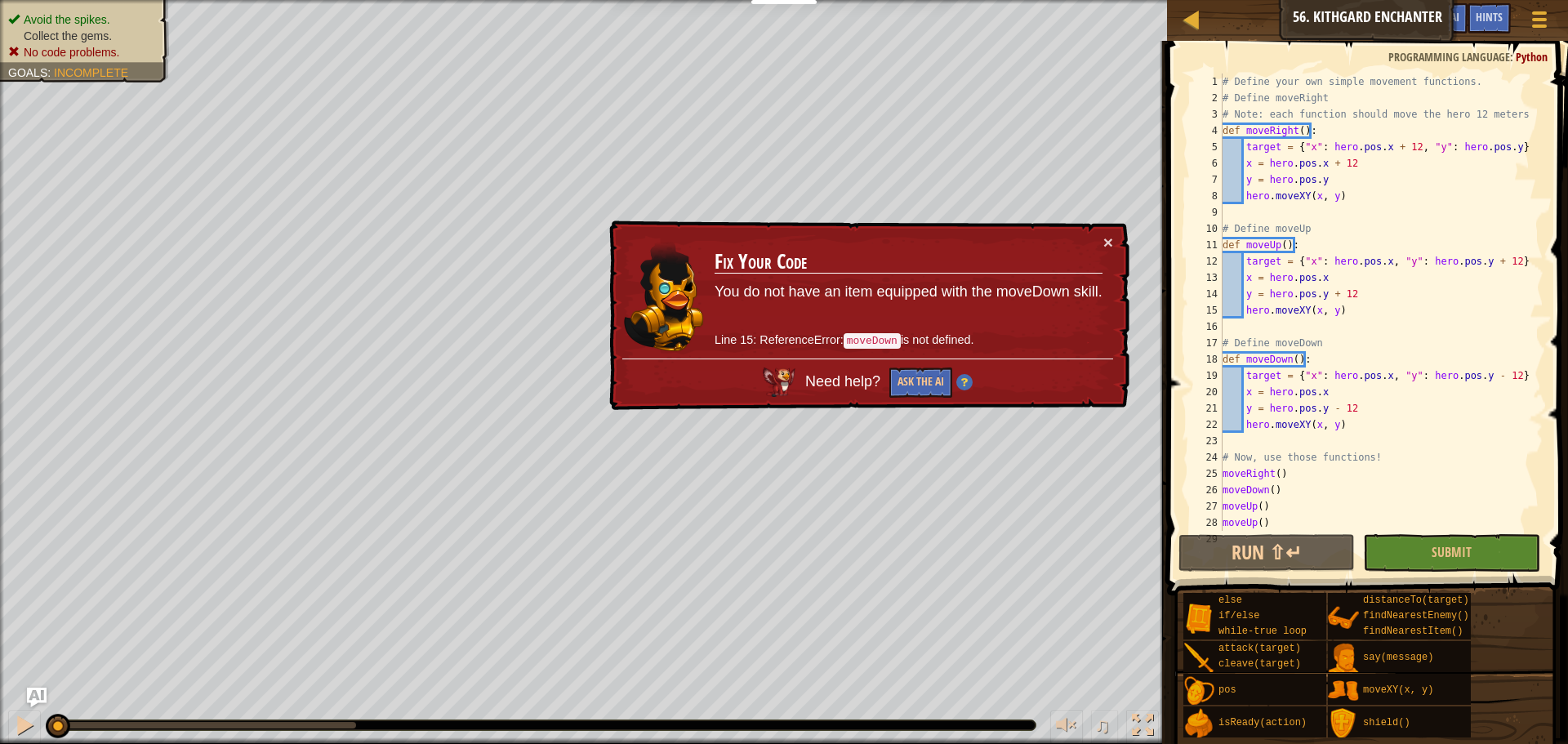
click at [1102, 238] on td "Fix Your Code You do not have an item equipped with the moveDown skill. Line 15…" at bounding box center [908, 296] width 390 height 125
click at [1090, 238] on td "Fix Your Code You do not have an item equipped with the moveDown skill. Line 15…" at bounding box center [908, 296] width 390 height 125
click at [1111, 245] on button "×" at bounding box center [1108, 242] width 9 height 17
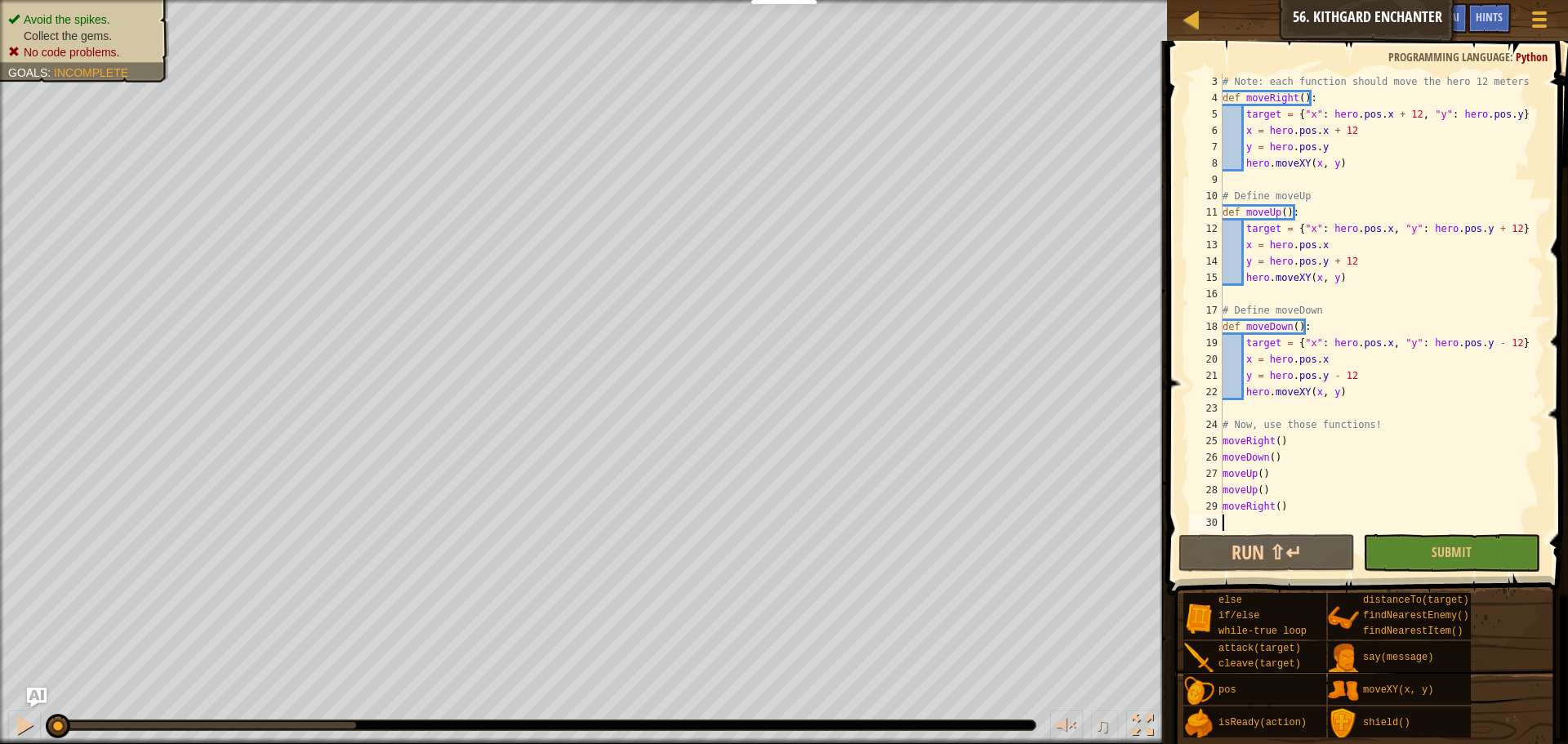
scroll to position [33, 0]
drag, startPoint x: 1290, startPoint y: 442, endPoint x: 1178, endPoint y: 442, distance: 112.0
click at [1178, 442] on div "3 4 5 6 7 8 9 10 11 12 13 14 15 16 17 18 19 20 21 22 23 24 25 26 27 28 29 30 # …" at bounding box center [1365, 350] width 406 height 602
drag, startPoint x: 1285, startPoint y: 460, endPoint x: 1178, endPoint y: 458, distance: 107.0
click at [1178, 458] on div "moveRight() 3 4 5 6 7 8 9 10 11 12 13 14 15 16 17 18 19 20 21 22 23 24 25 26 27…" at bounding box center [1365, 350] width 406 height 602
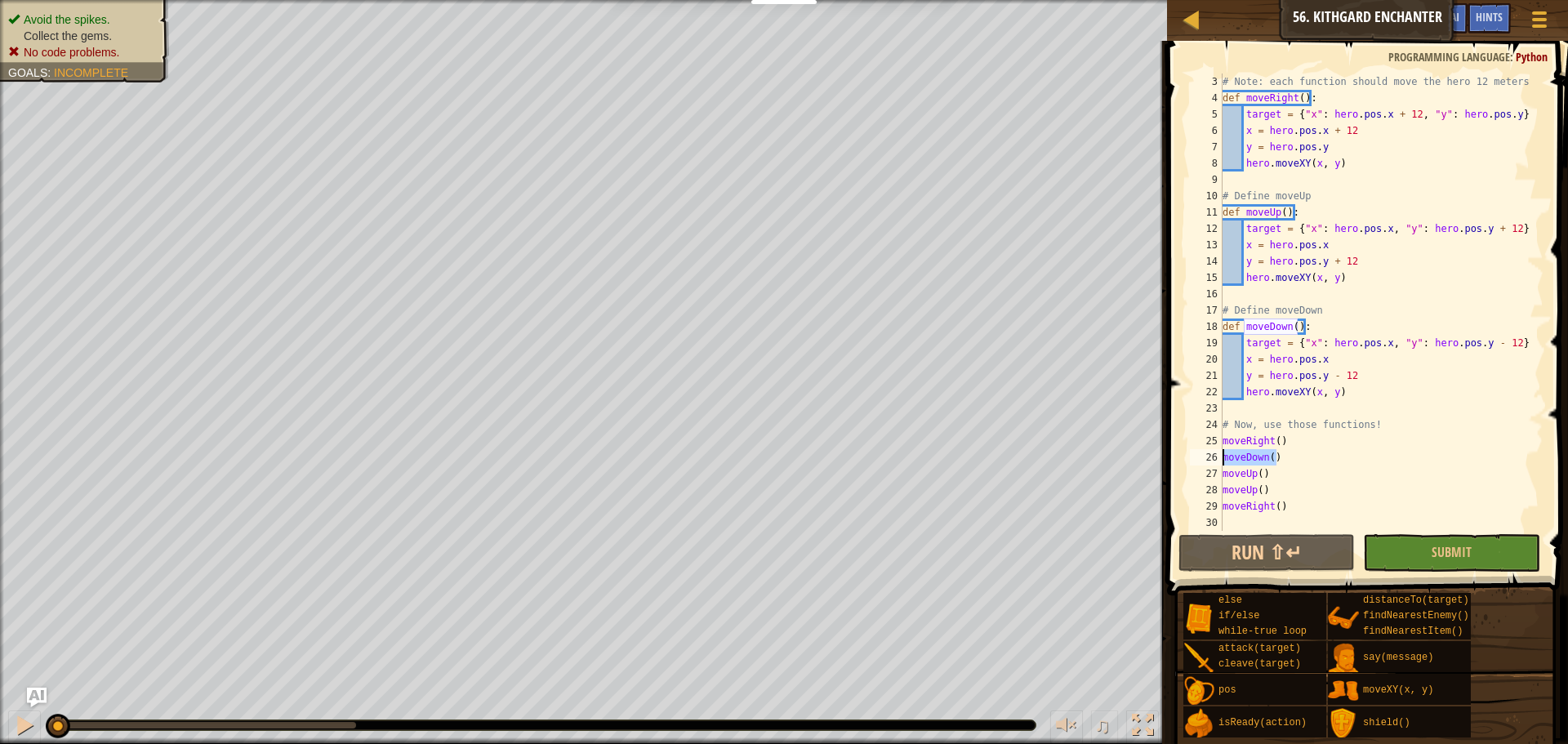
drag, startPoint x: 1265, startPoint y: 469, endPoint x: 1214, endPoint y: 480, distance: 52.2
click at [1196, 473] on div "moveDown() 3 4 5 6 7 8 9 10 11 12 13 14 15 16 17 18 19 20 21 22 23 24 25 26 27 …" at bounding box center [1365, 302] width 357 height 457
drag, startPoint x: 1252, startPoint y: 484, endPoint x: 1267, endPoint y: 493, distance: 17.5
click at [1209, 482] on div "moveUp() 3 4 5 6 7 8 9 10 11 12 13 14 15 16 17 18 19 20 21 22 23 24 25 26 27 28…" at bounding box center [1365, 302] width 357 height 457
drag, startPoint x: 1297, startPoint y: 505, endPoint x: 1237, endPoint y: 457, distance: 76.8
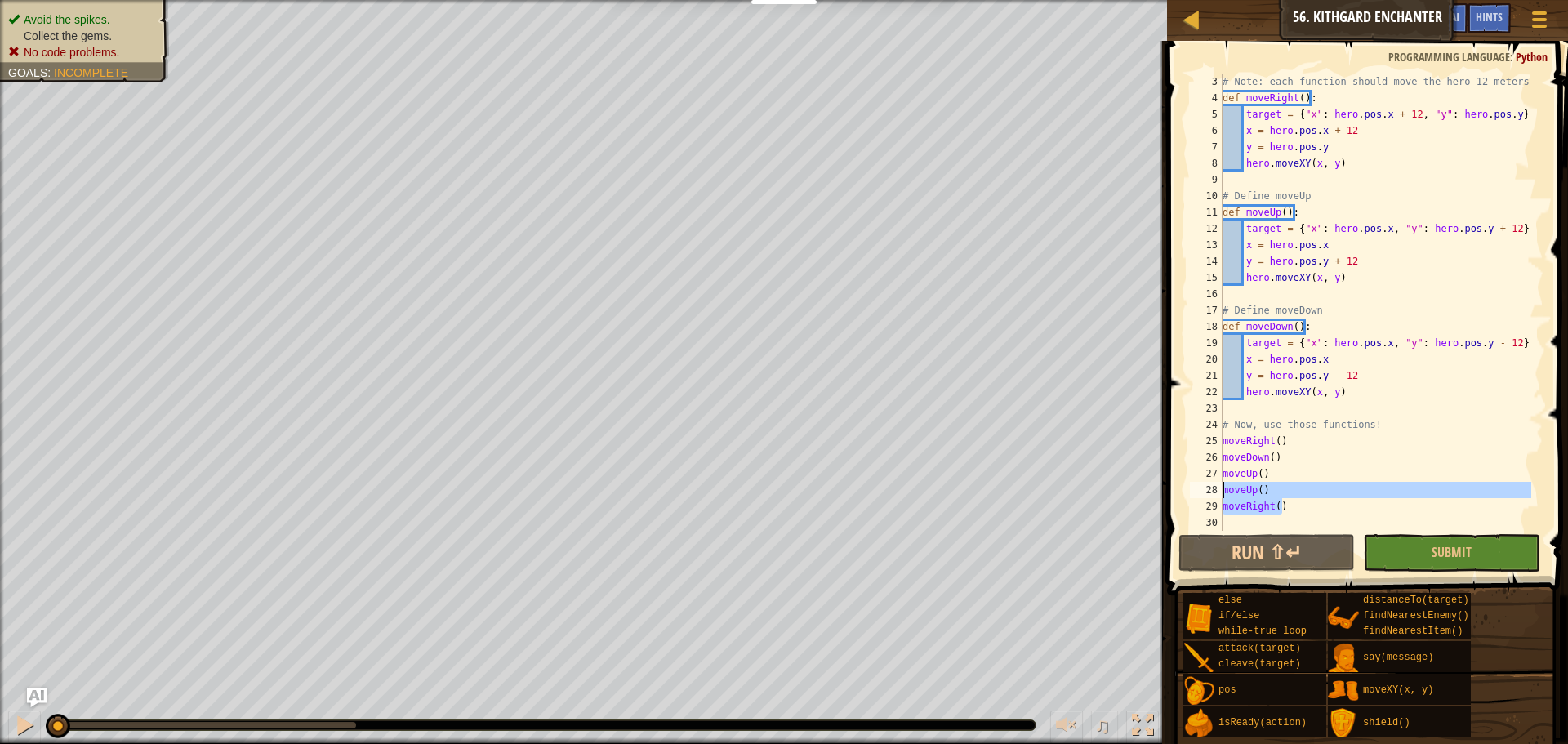
click at [1180, 493] on div "moveUp() 3 4 5 6 7 8 9 10 11 12 13 14 15 16 17 18 19 20 21 22 23 24 25 26 27 28…" at bounding box center [1365, 350] width 406 height 602
click at [1281, 445] on div "# Note: each function should move the hero 12 meters! def moveRight ( ) : targe…" at bounding box center [1374, 318] width 312 height 490
drag, startPoint x: 1283, startPoint y: 445, endPoint x: 1212, endPoint y: 440, distance: 71.2
click at [1212, 440] on div "moveRight() 3 4 5 6 7 8 9 10 11 12 13 14 15 16 17 18 19 20 21 22 23 24 25 26 27…" at bounding box center [1365, 302] width 357 height 457
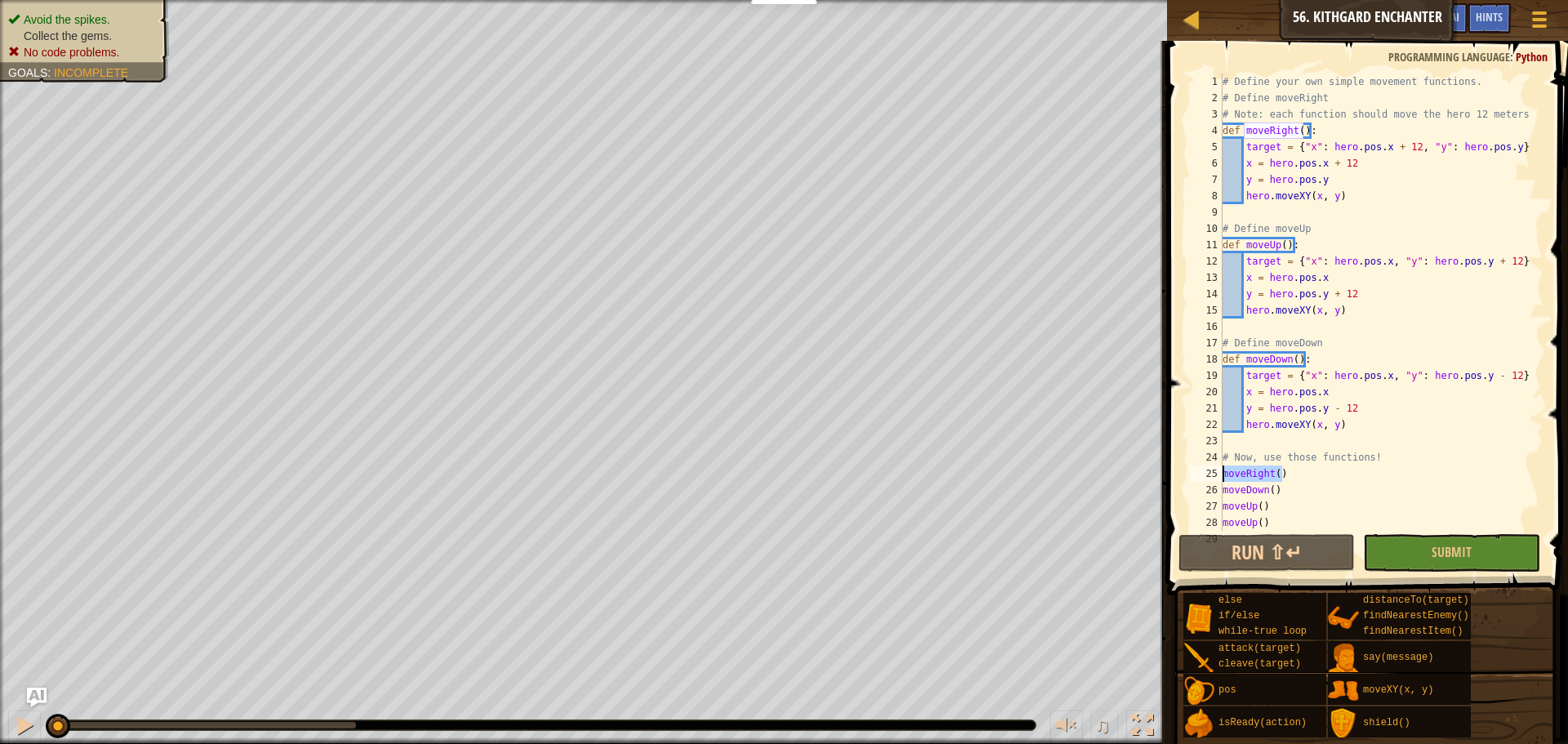
scroll to position [0, 0]
drag, startPoint x: 1315, startPoint y: 128, endPoint x: 1216, endPoint y: 131, distance: 99.0
click at [1216, 131] on div "moveRight() 1 2 3 4 5 6 7 8 9 10 11 12 13 14 15 16 17 18 19 20 21 22 23 24 25 2…" at bounding box center [1365, 302] width 357 height 457
click at [1285, 125] on div "# Define your own simple movement functions. # Define moveRight # Note: each fu…" at bounding box center [1374, 302] width 312 height 457
drag, startPoint x: 1292, startPoint y: 148, endPoint x: 1507, endPoint y: 154, distance: 215.1
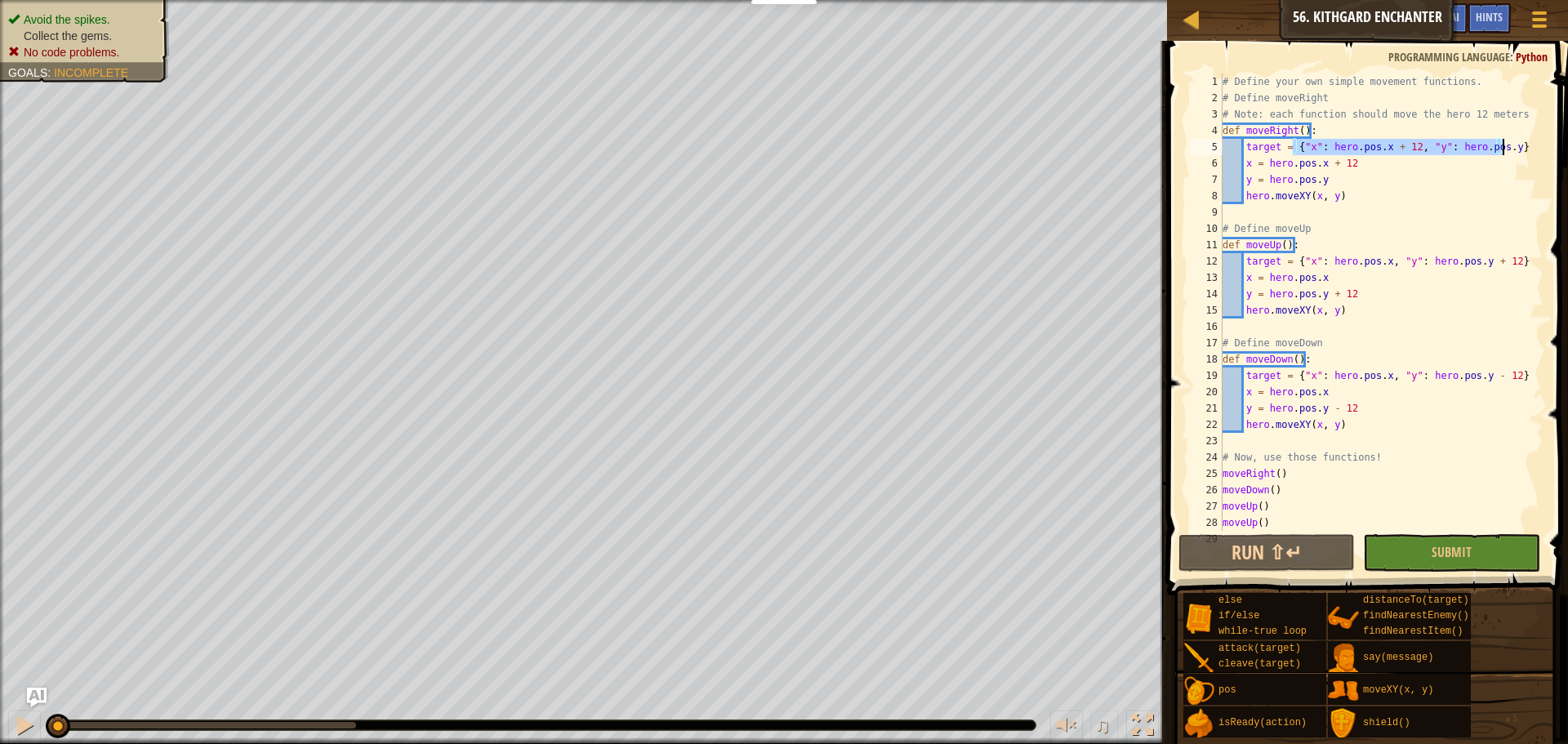
click at [1507, 154] on div "# Define your own simple movement functions. # Define moveRight # Note: each fu…" at bounding box center [1374, 318] width 312 height 490
drag, startPoint x: 1496, startPoint y: 158, endPoint x: 1388, endPoint y: 158, distance: 108.0
click at [1496, 156] on div "# Define your own simple movement functions. # Define moveRight # Note: each fu…" at bounding box center [1374, 318] width 312 height 490
click at [1306, 148] on div "# Define your own simple movement functions. # Define moveRight # Note: each fu…" at bounding box center [1374, 318] width 312 height 490
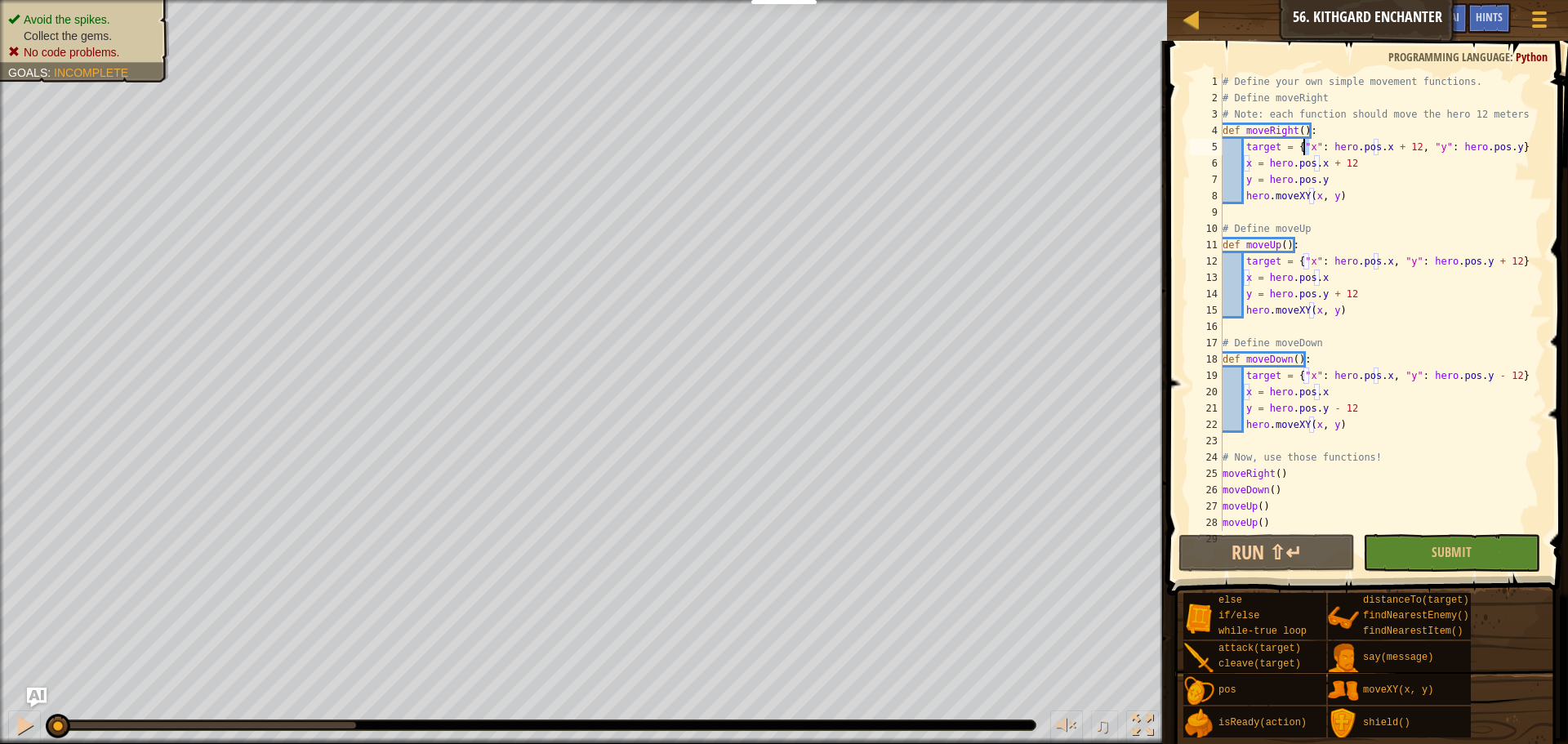
click at [1330, 148] on div "# Define your own simple movement functions. # Define moveRight # Note: each fu…" at bounding box center [1374, 318] width 312 height 490
click at [1337, 149] on div "# Define your own simple movement functions. # Define moveRight # Note: each fu…" at bounding box center [1374, 318] width 312 height 490
click at [1353, 153] on div "# Define your own simple movement functions. # Define moveRight # Note: each fu…" at bounding box center [1374, 318] width 312 height 490
click at [1373, 151] on div "# Define your own simple movement functions. # Define moveRight # Note: each fu…" at bounding box center [1374, 318] width 312 height 490
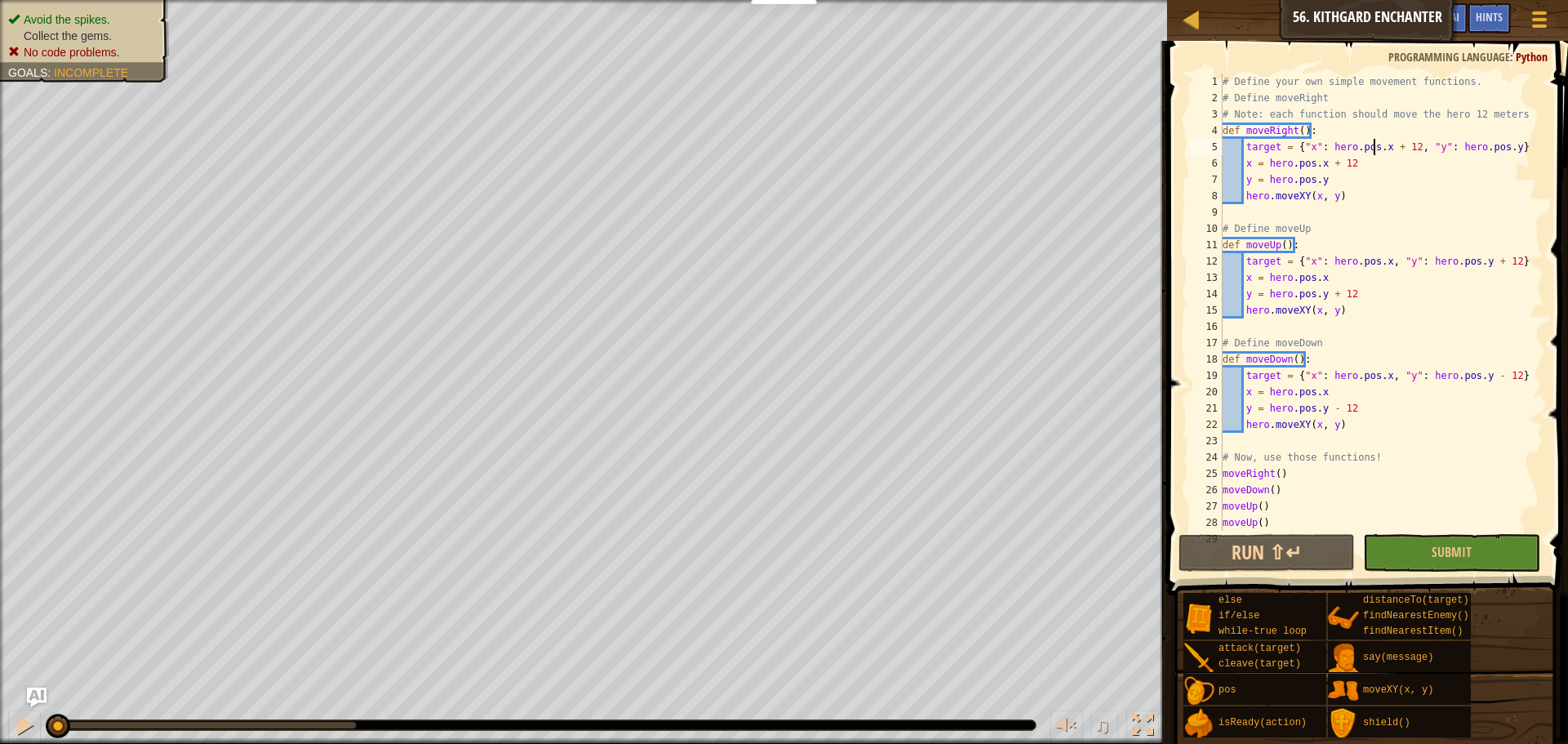
click at [1339, 143] on div "# Define your own simple movement functions. # Define moveRight # Note: each fu…" at bounding box center [1374, 318] width 312 height 490
click at [1359, 148] on div "# Define your own simple movement functions. # Define moveRight # Note: each fu…" at bounding box center [1374, 318] width 312 height 490
click at [1374, 146] on div "# Define your own simple movement functions. # Define moveRight # Note: each fu…" at bounding box center [1374, 318] width 312 height 490
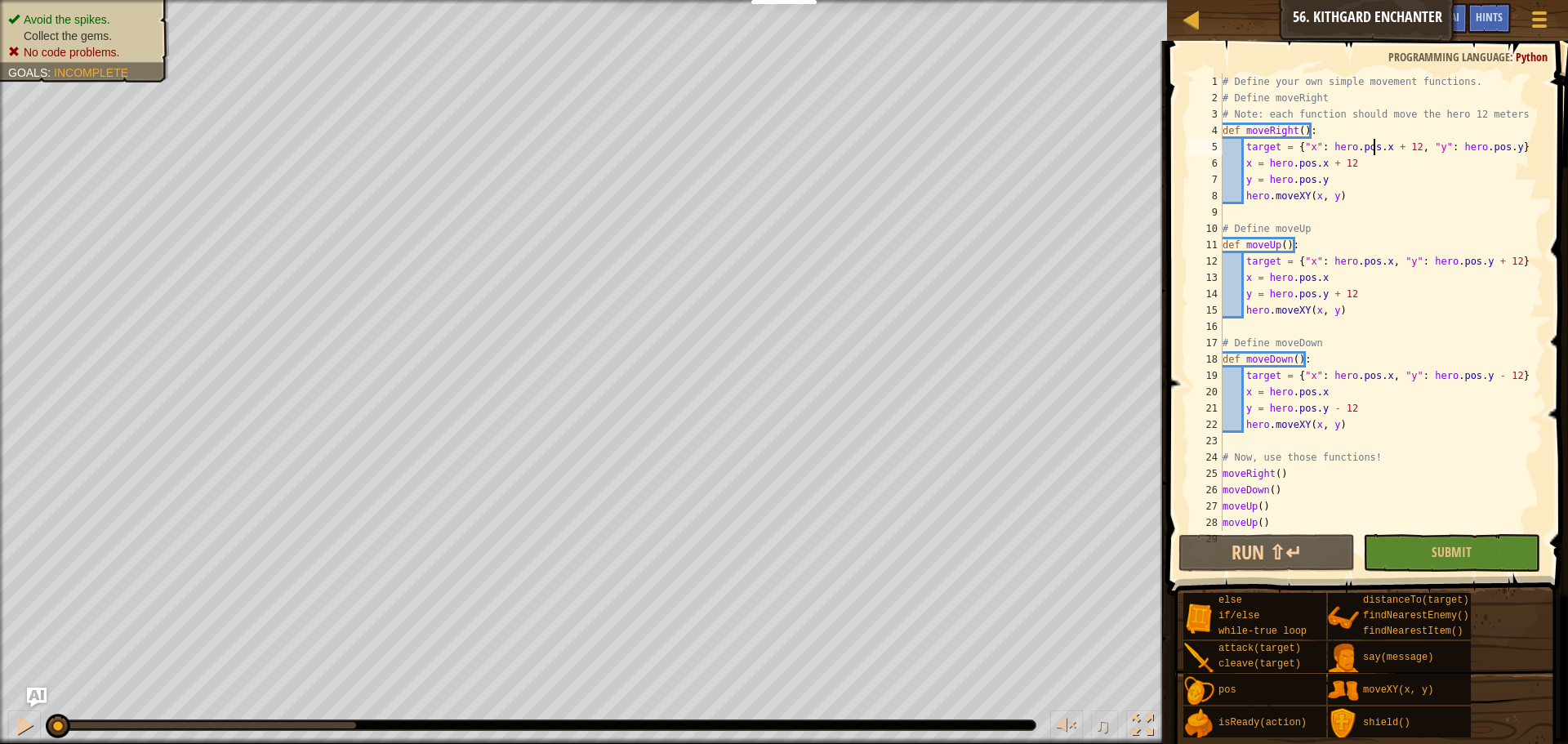
click at [1374, 146] on div "# Define your own simple movement functions. # Define moveRight # Note: each fu…" at bounding box center [1374, 318] width 312 height 490
click at [1397, 151] on div "# Define your own simple movement functions. # Define moveRight # Note: each fu…" at bounding box center [1374, 318] width 312 height 490
drag, startPoint x: 1357, startPoint y: 164, endPoint x: 1245, endPoint y: 166, distance: 112.0
click at [1245, 166] on div "# Define your own simple movement functions. # Define moveRight # Note: each fu…" at bounding box center [1374, 318] width 312 height 490
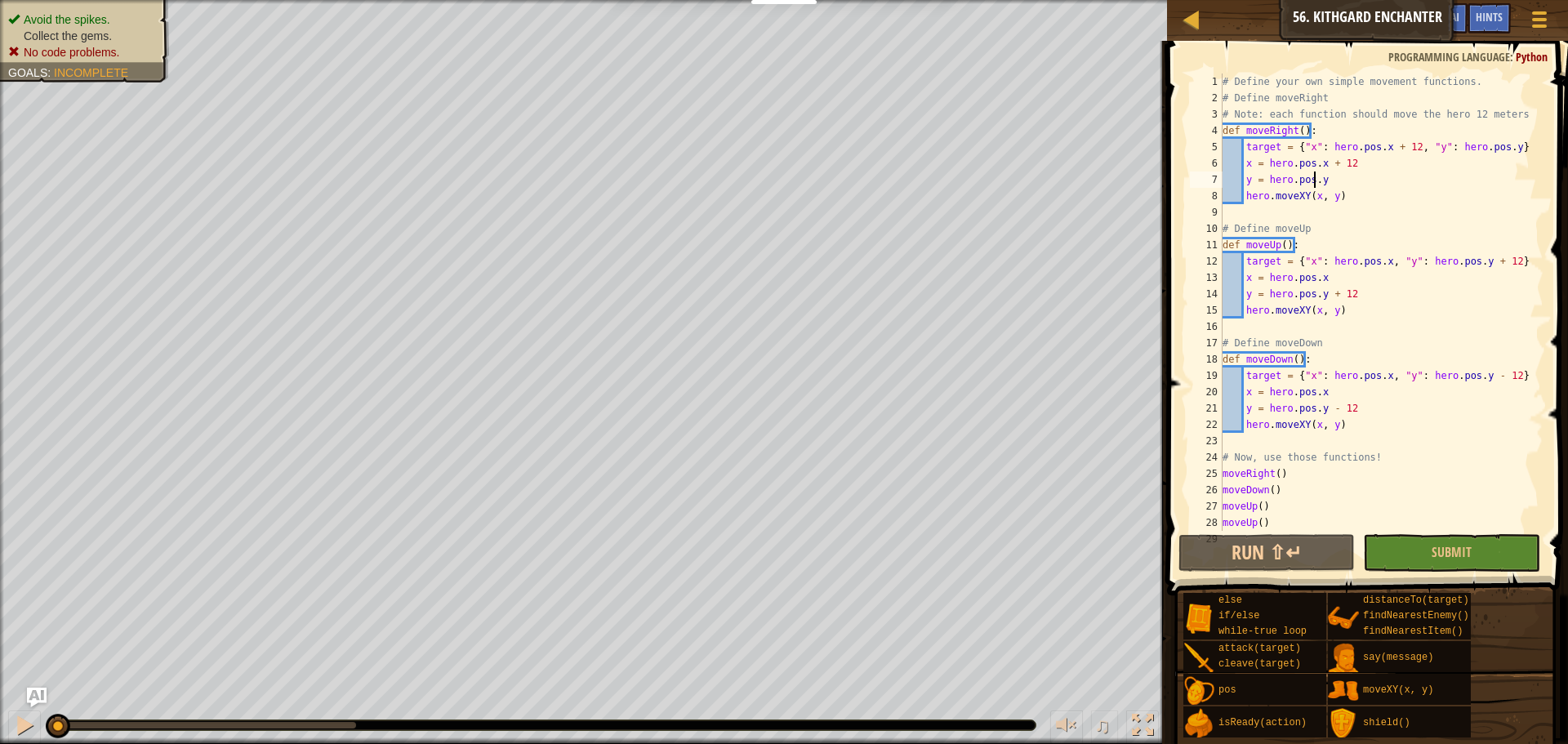
click at [1314, 173] on div "# Define your own simple movement functions. # Define moveRight # Note: each fu…" at bounding box center [1374, 318] width 312 height 490
drag, startPoint x: 1328, startPoint y: 178, endPoint x: 1234, endPoint y: 180, distance: 94.0
click at [1234, 180] on div "# Define your own simple movement functions. # Define moveRight # Note: each fu…" at bounding box center [1374, 318] width 312 height 490
click at [1325, 192] on div "# Define your own simple movement functions. # Define moveRight # Note: each fu…" at bounding box center [1374, 318] width 312 height 490
click at [1312, 196] on div "# Define your own simple movement functions. # Define moveRight # Note: each fu…" at bounding box center [1374, 318] width 312 height 490
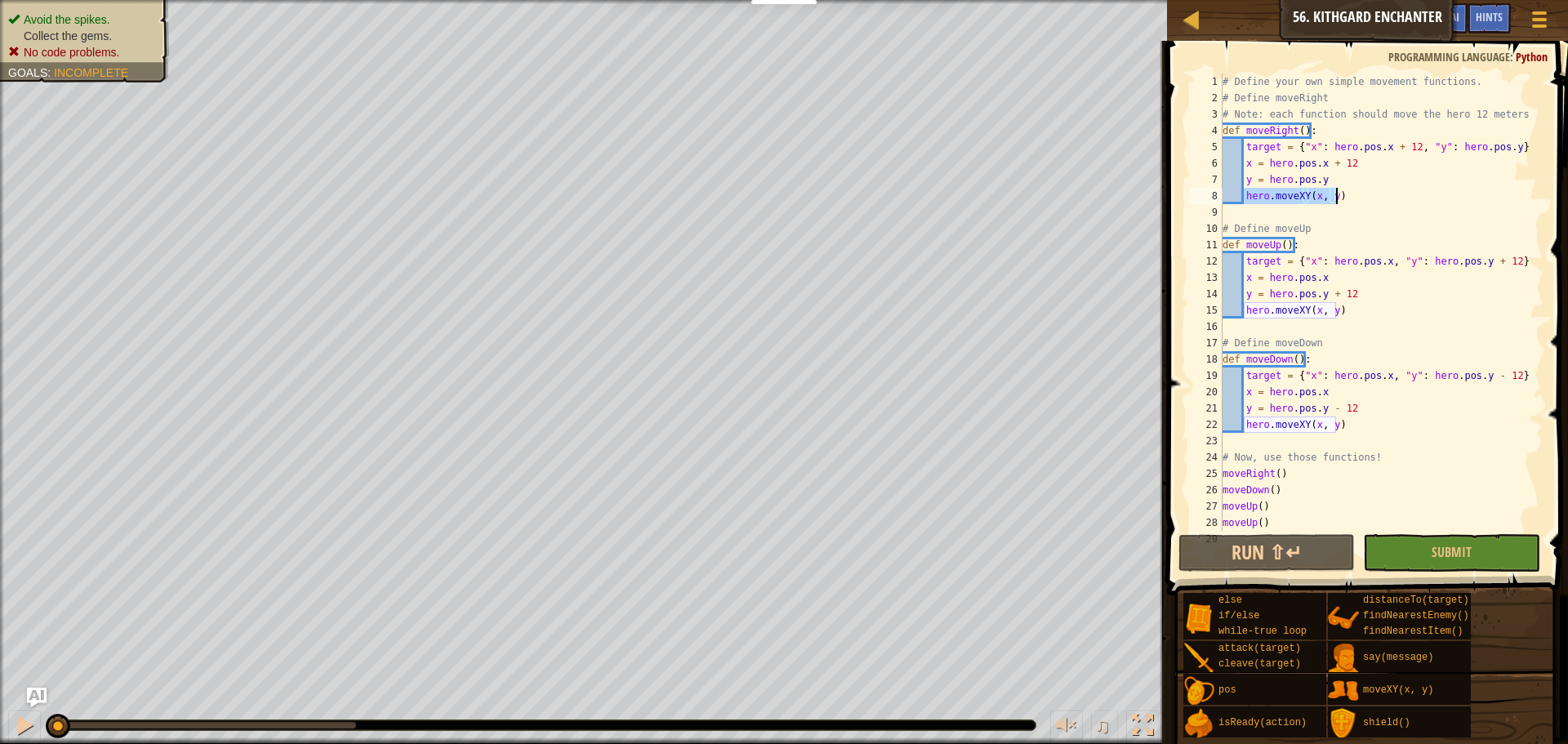
drag, startPoint x: 1245, startPoint y: 196, endPoint x: 1340, endPoint y: 198, distance: 95.0
click at [1340, 198] on div "# Define your own simple movement functions. # Define moveRight # Note: each fu…" at bounding box center [1374, 318] width 312 height 490
click at [1341, 198] on div "# Define your own simple movement functions. # Define moveRight # Note: each fu…" at bounding box center [1374, 302] width 312 height 457
drag, startPoint x: 1350, startPoint y: 166, endPoint x: 1237, endPoint y: 162, distance: 113.1
click at [1237, 162] on div "# Define your own simple movement functions. # Define moveRight # Note: each fu…" at bounding box center [1374, 318] width 312 height 490
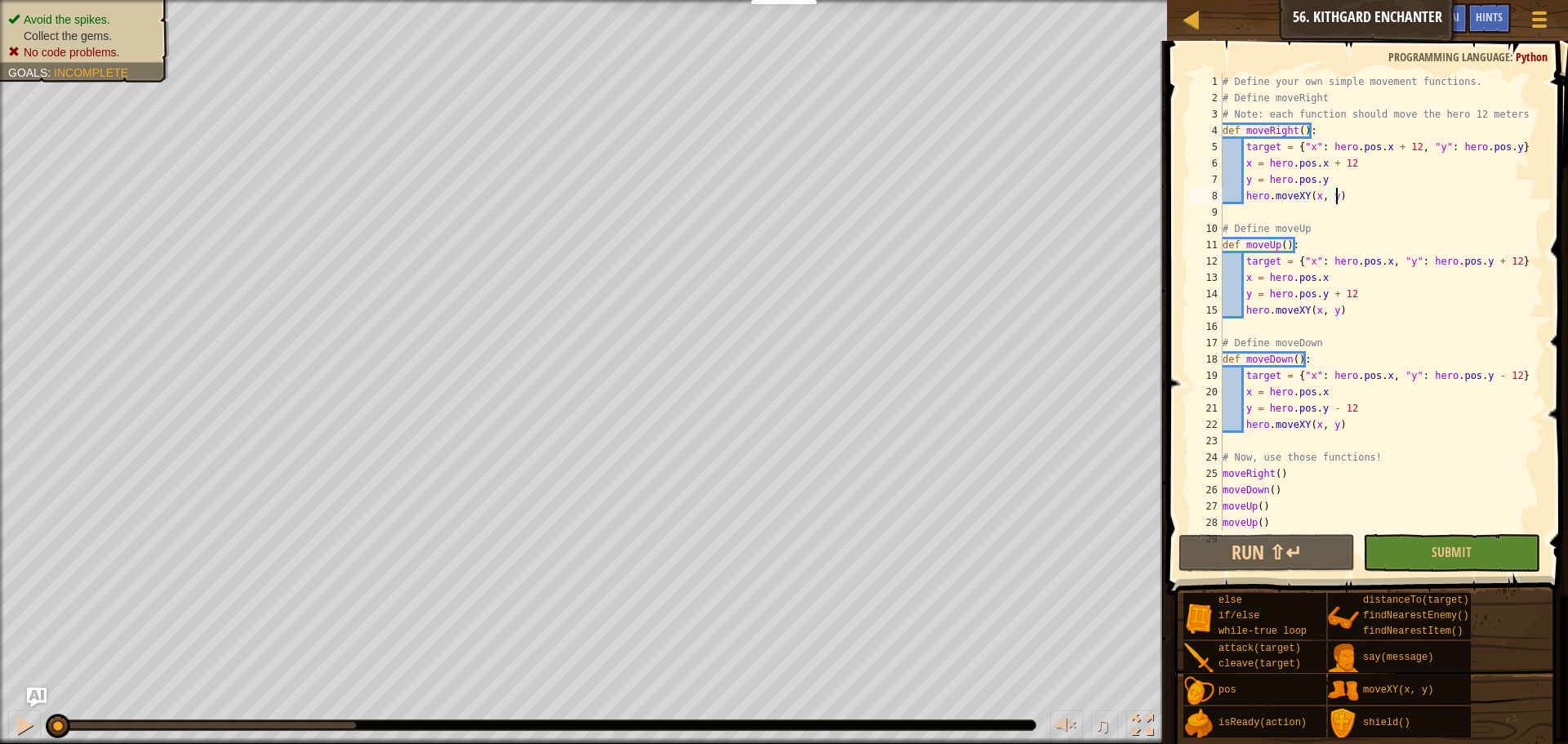
click at [1348, 196] on div "# Define your own simple movement functions. # Define moveRight # Note: each fu…" at bounding box center [1374, 318] width 312 height 490
drag, startPoint x: 1321, startPoint y: 178, endPoint x: 1245, endPoint y: 164, distance: 77.3
click at [1245, 164] on div "# Define your own simple movement functions. # Define moveRight # Note: each fu…" at bounding box center [1374, 318] width 312 height 490
click at [1370, 200] on div "# Define your own simple movement functions. # Define moveRight # Note: each fu…" at bounding box center [1374, 318] width 312 height 490
drag, startPoint x: 1509, startPoint y: 146, endPoint x: 1243, endPoint y: 149, distance: 266.0
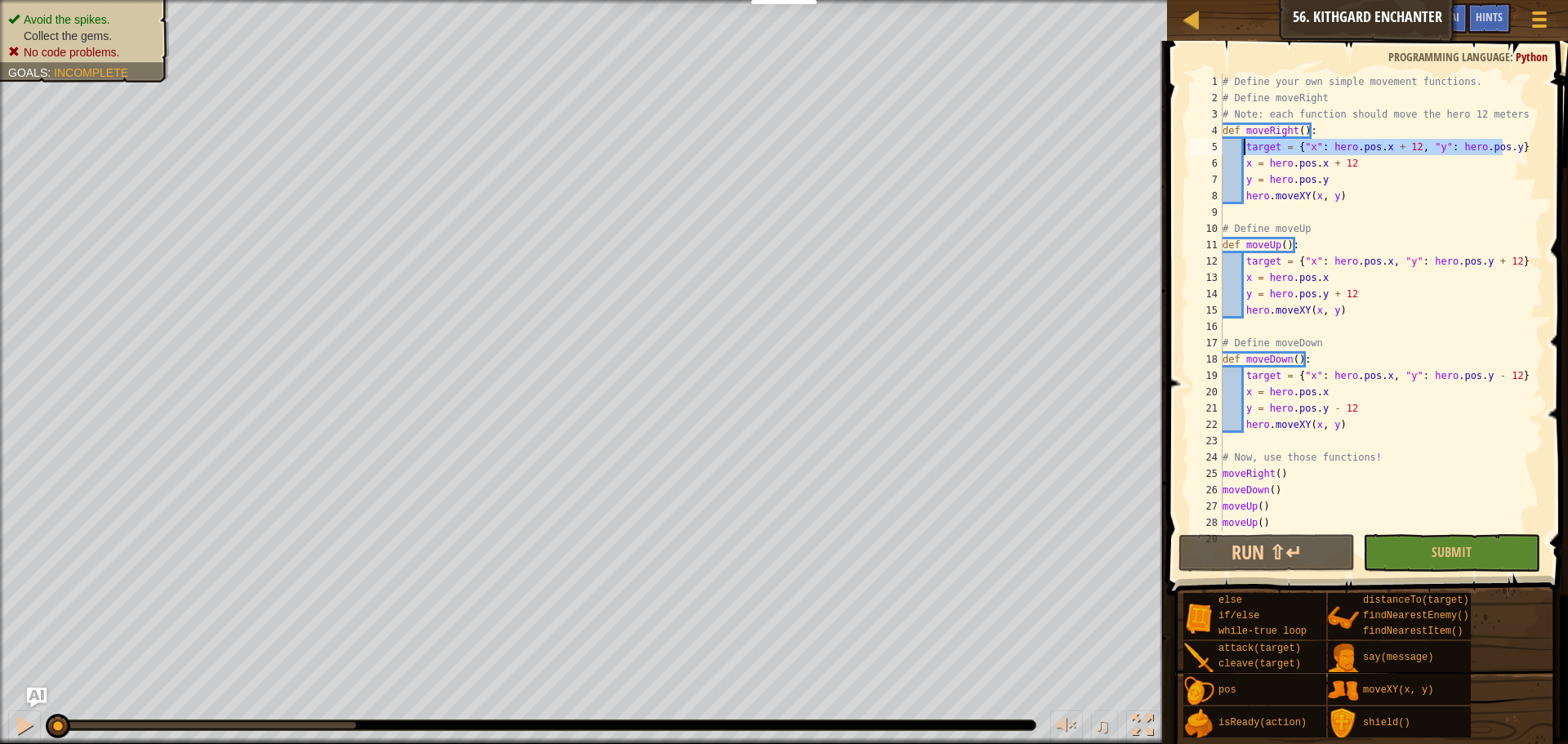
click at [1243, 149] on div "# Define your own simple movement functions. # Define moveRight # Note: each fu…" at bounding box center [1374, 318] width 312 height 490
click at [1346, 192] on div "# Define your own simple movement functions. # Define moveRight # Note: each fu…" at bounding box center [1374, 318] width 312 height 490
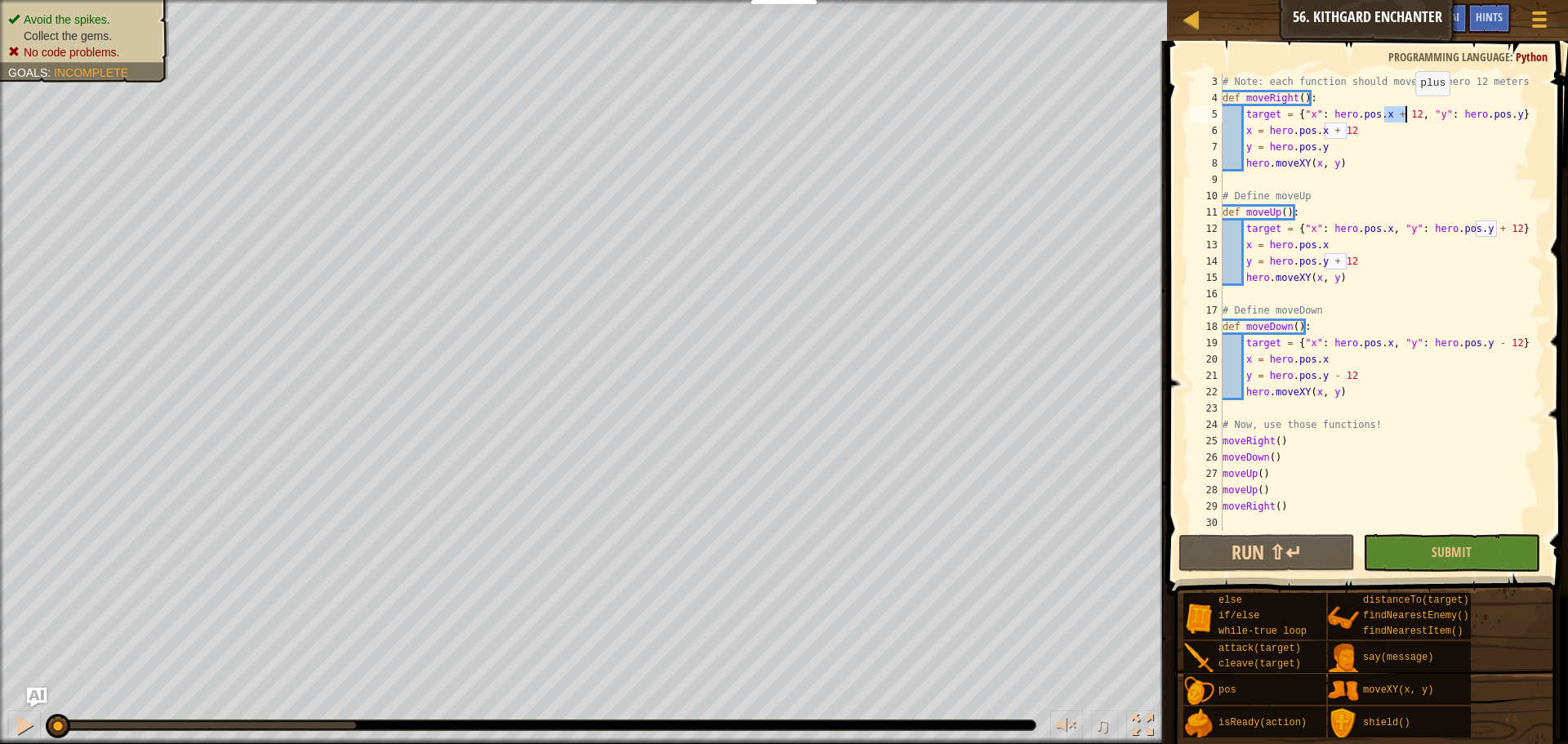
drag, startPoint x: 1386, startPoint y: 113, endPoint x: 1407, endPoint y: 111, distance: 21.1
click at [1407, 111] on div "# Note: each function should move the hero 12 meters! def moveRight ( ) : targe…" at bounding box center [1374, 318] width 312 height 490
click at [1350, 167] on div "# Note: each function should move the hero 12 meters! def moveRight ( ) : targe…" at bounding box center [1374, 318] width 312 height 490
drag, startPoint x: 1325, startPoint y: 263, endPoint x: 1348, endPoint y: 261, distance: 23.1
click at [1348, 261] on div "# Note: each function should move the hero 12 meters! def moveRight ( ) : targe…" at bounding box center [1374, 318] width 312 height 490
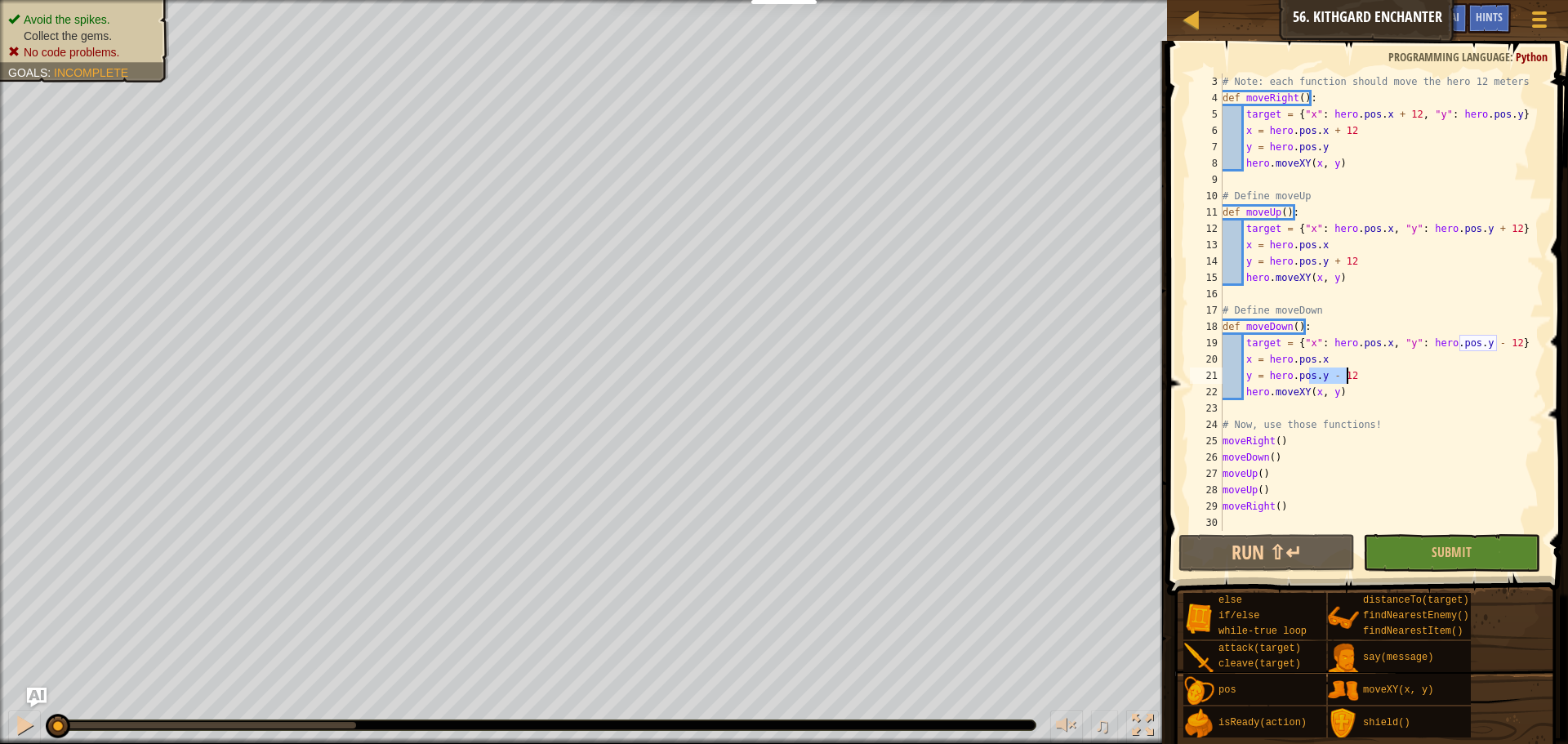
drag, startPoint x: 1310, startPoint y: 375, endPoint x: 1355, endPoint y: 372, distance: 45.1
click at [1355, 372] on div "# Note: each function should move the hero 12 meters! def moveRight ( ) : targe…" at bounding box center [1374, 318] width 312 height 490
click at [1357, 384] on div "# Note: each function should move the hero 12 meters! def moveRight ( ) : targe…" at bounding box center [1374, 318] width 312 height 490
type textarea "hero.moveXY(x, y)"
